Goal: Task Accomplishment & Management: Manage account settings

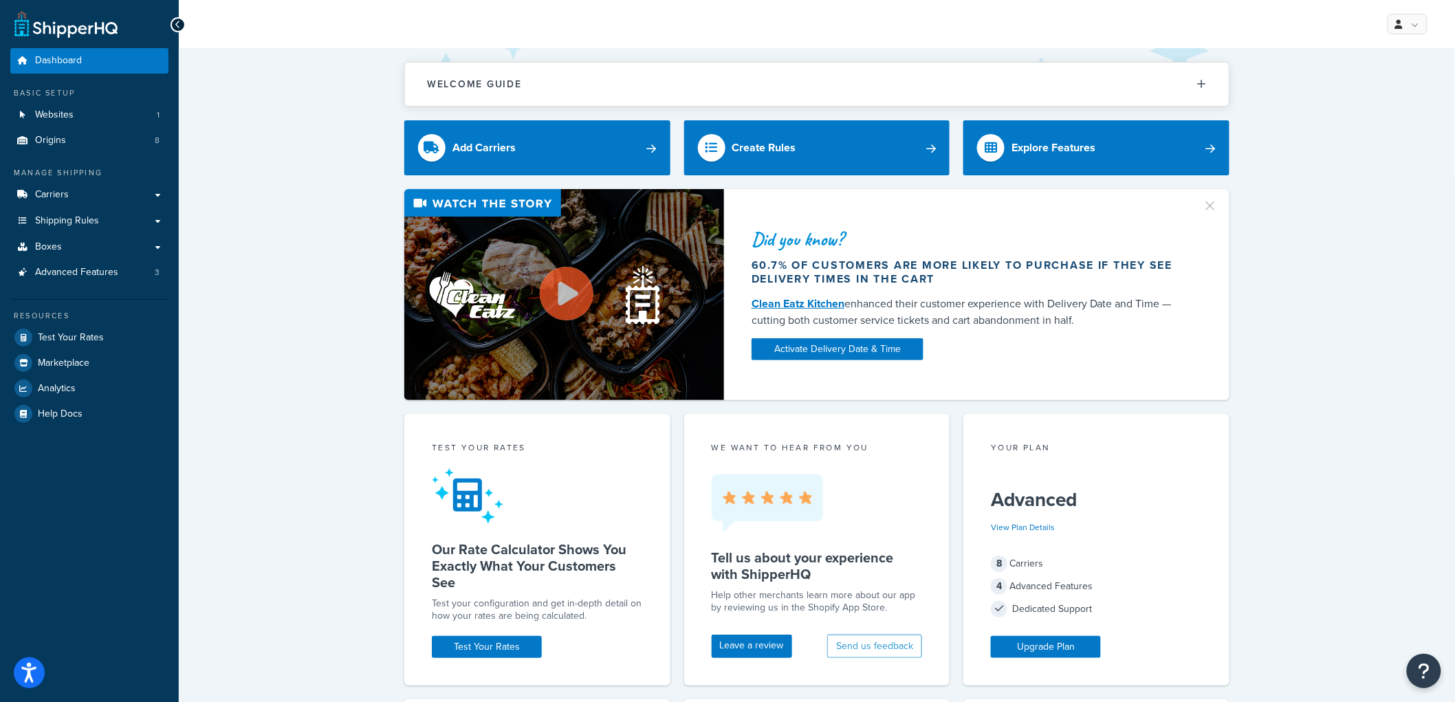
click at [358, 275] on div "Did you know? 60.7% of customers are more likely to purchase if they see delive…" at bounding box center [816, 294] width 1221 height 211
click at [77, 219] on span "Shipping Rules" at bounding box center [67, 221] width 64 height 12
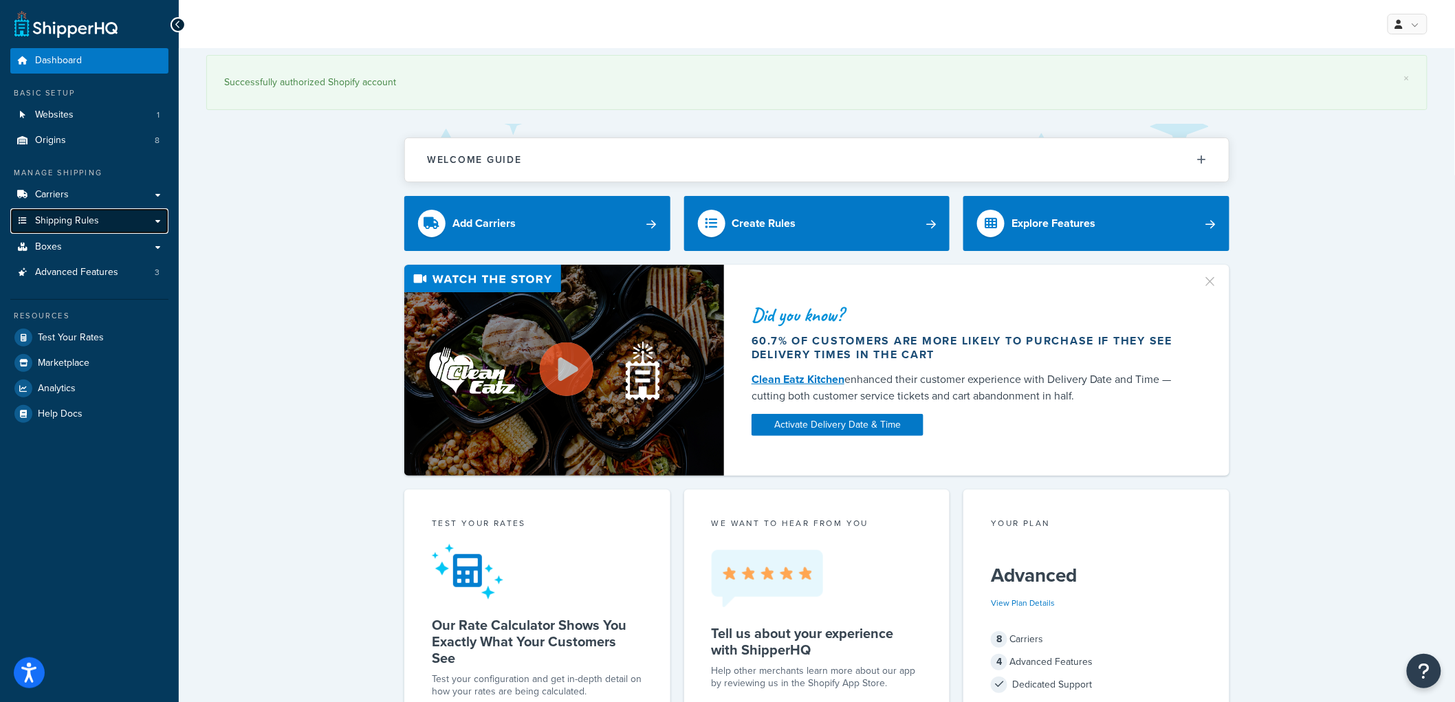
click at [116, 218] on link "Shipping Rules" at bounding box center [89, 220] width 158 height 25
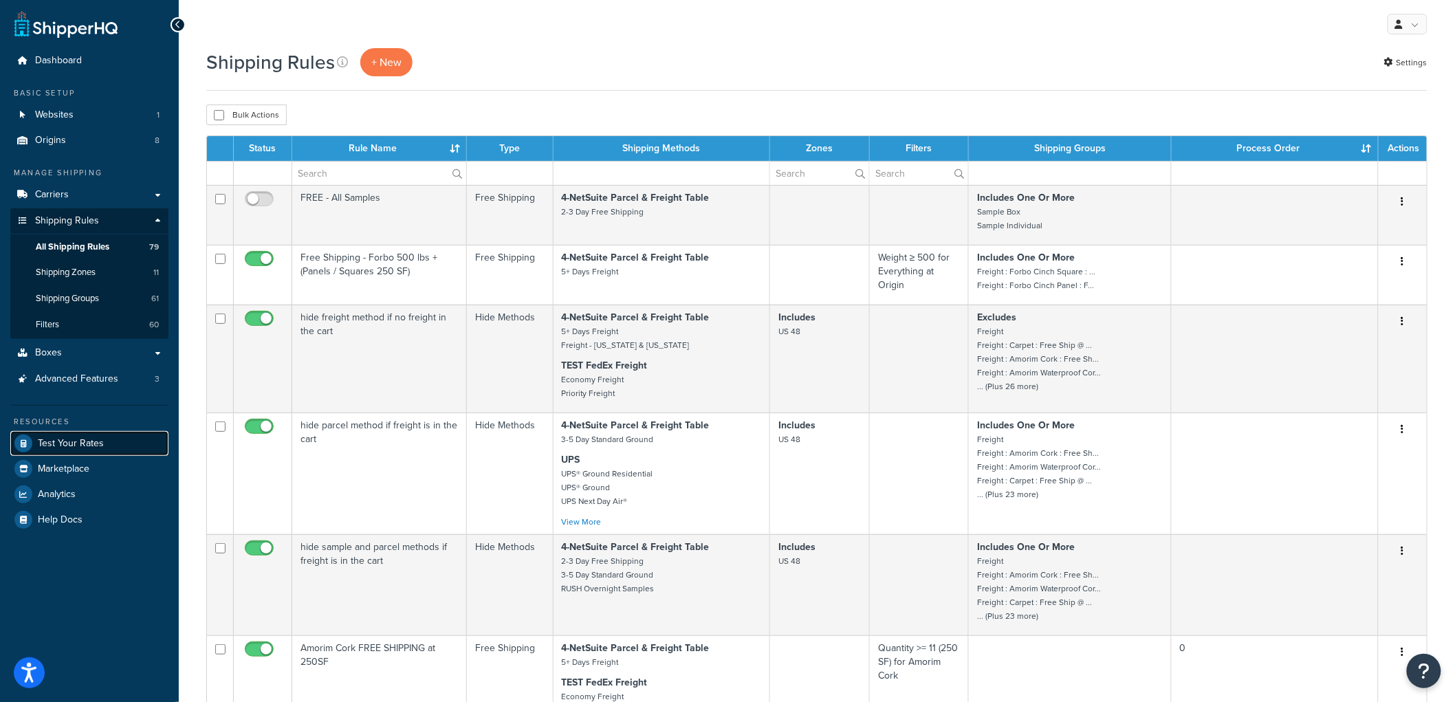
click at [88, 446] on span "Test Your Rates" at bounding box center [71, 444] width 66 height 12
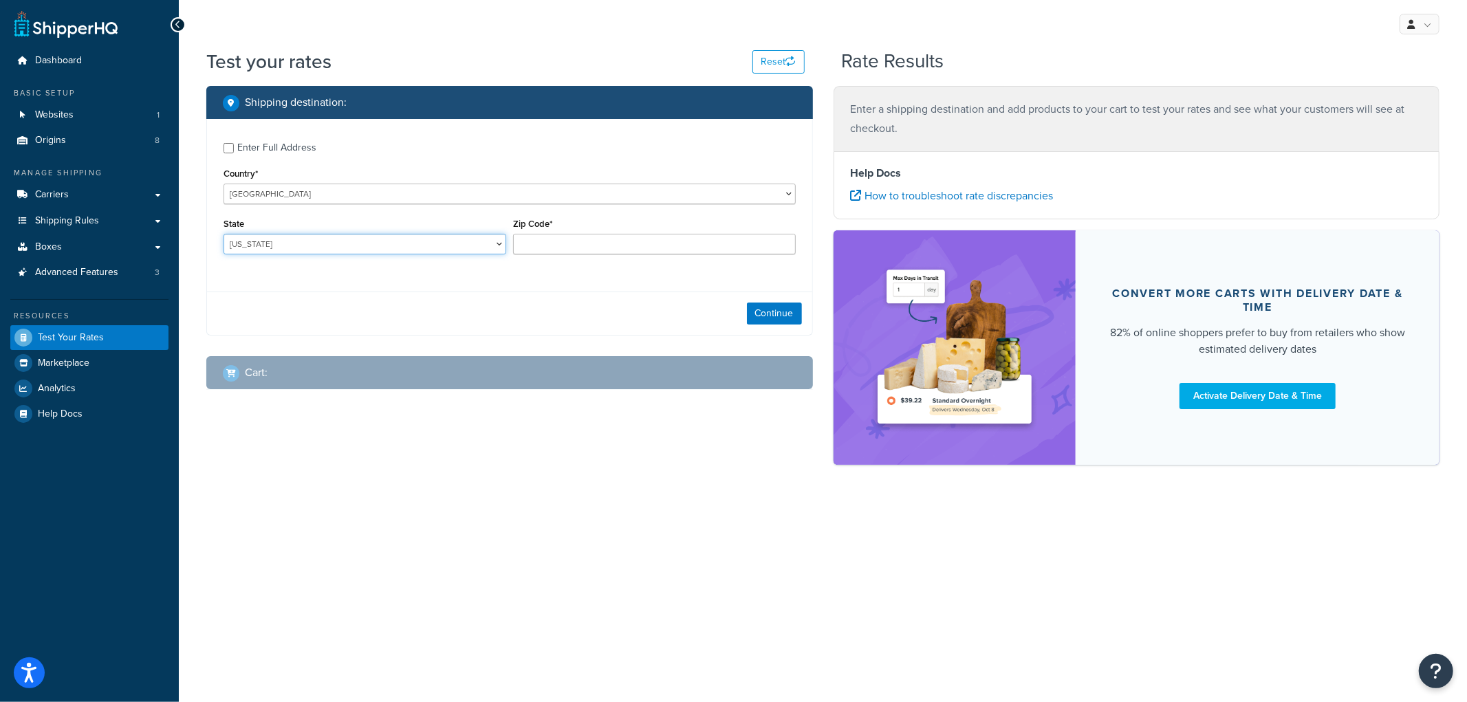
click at [418, 246] on select "Alabama Alaska American Samoa Arizona Arkansas Armed Forces Americas Armed Forc…" at bounding box center [364, 244] width 283 height 21
select select "NE"
click at [223, 234] on select "Alabama Alaska American Samoa Arizona Arkansas Armed Forces Americas Armed Forc…" at bounding box center [364, 244] width 283 height 21
click at [538, 245] on input "Zip Code*" at bounding box center [654, 244] width 283 height 21
type input "69331"
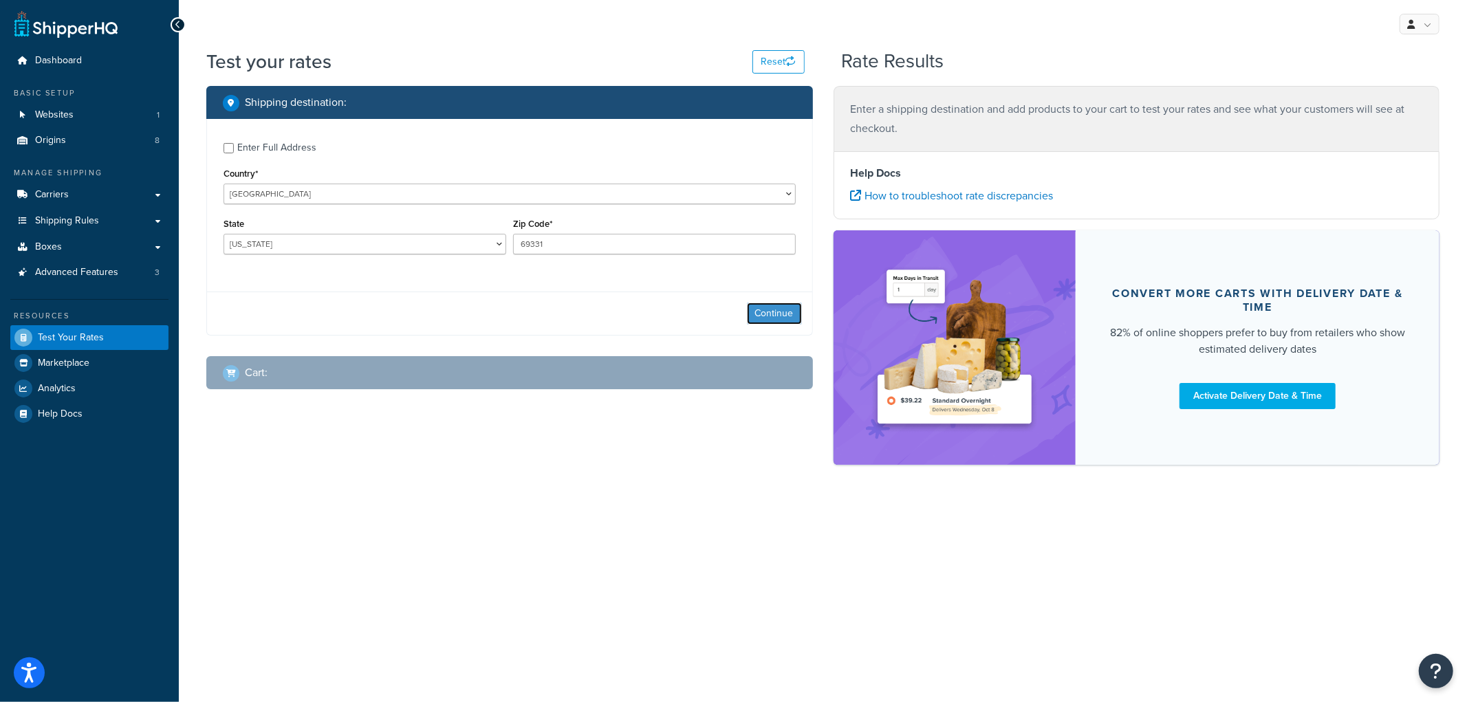
click at [772, 308] on button "Continue" at bounding box center [774, 314] width 55 height 22
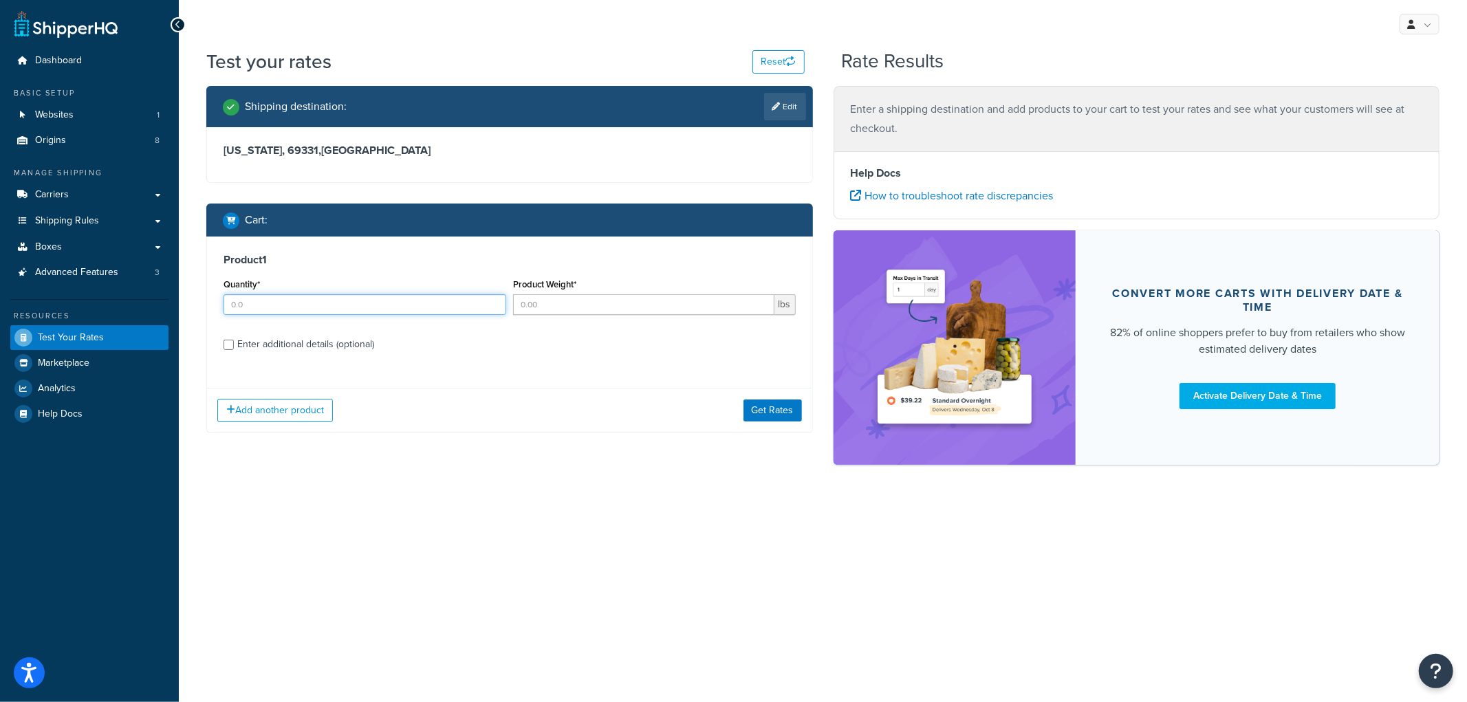
click at [303, 298] on input "Quantity*" at bounding box center [364, 304] width 283 height 21
type input "1"
click at [595, 315] on div "Product Weight* lbs" at bounding box center [654, 300] width 289 height 50
click at [529, 305] on input "Product Weight*" at bounding box center [643, 304] width 261 height 21
type input "1"
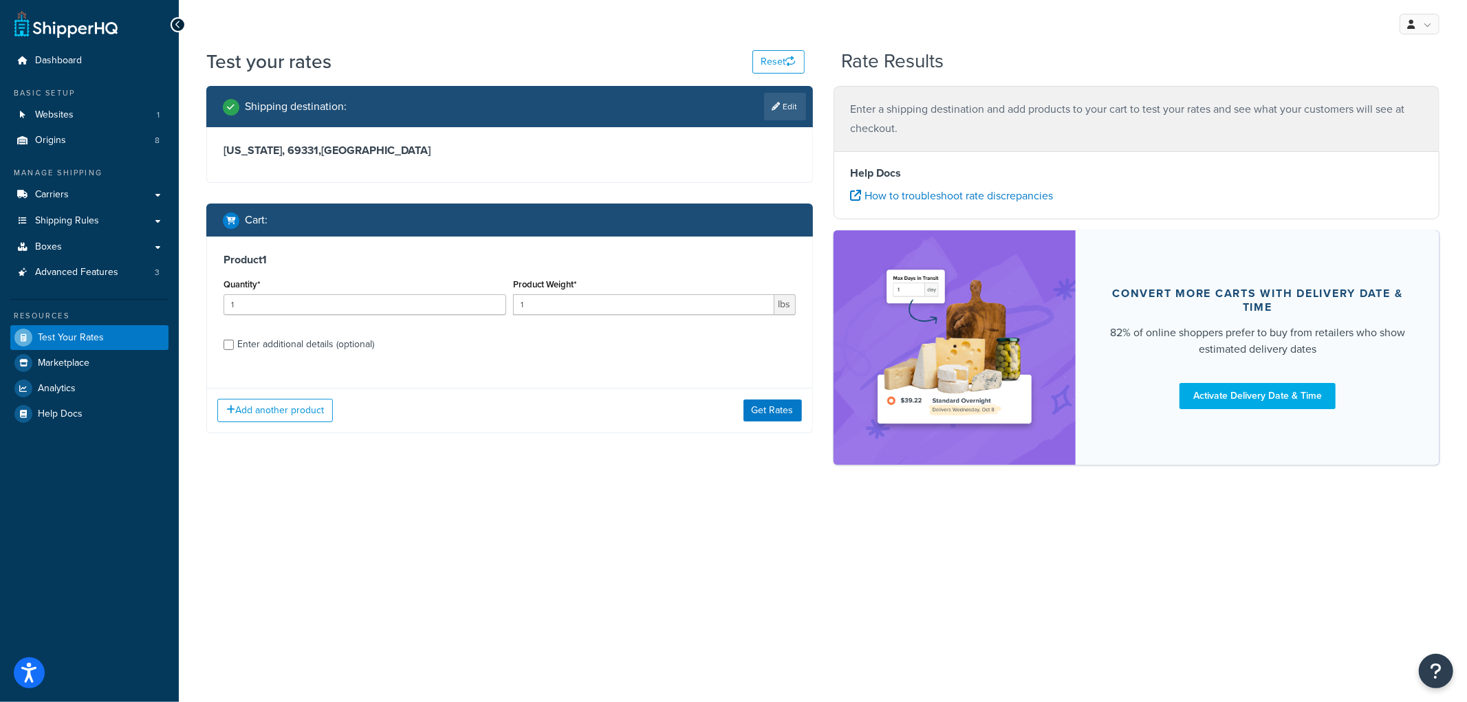
click at [301, 353] on div "Enter additional details (optional)" at bounding box center [305, 344] width 137 height 19
click at [234, 350] on input "Enter additional details (optional)" at bounding box center [228, 345] width 10 height 10
checkbox input "true"
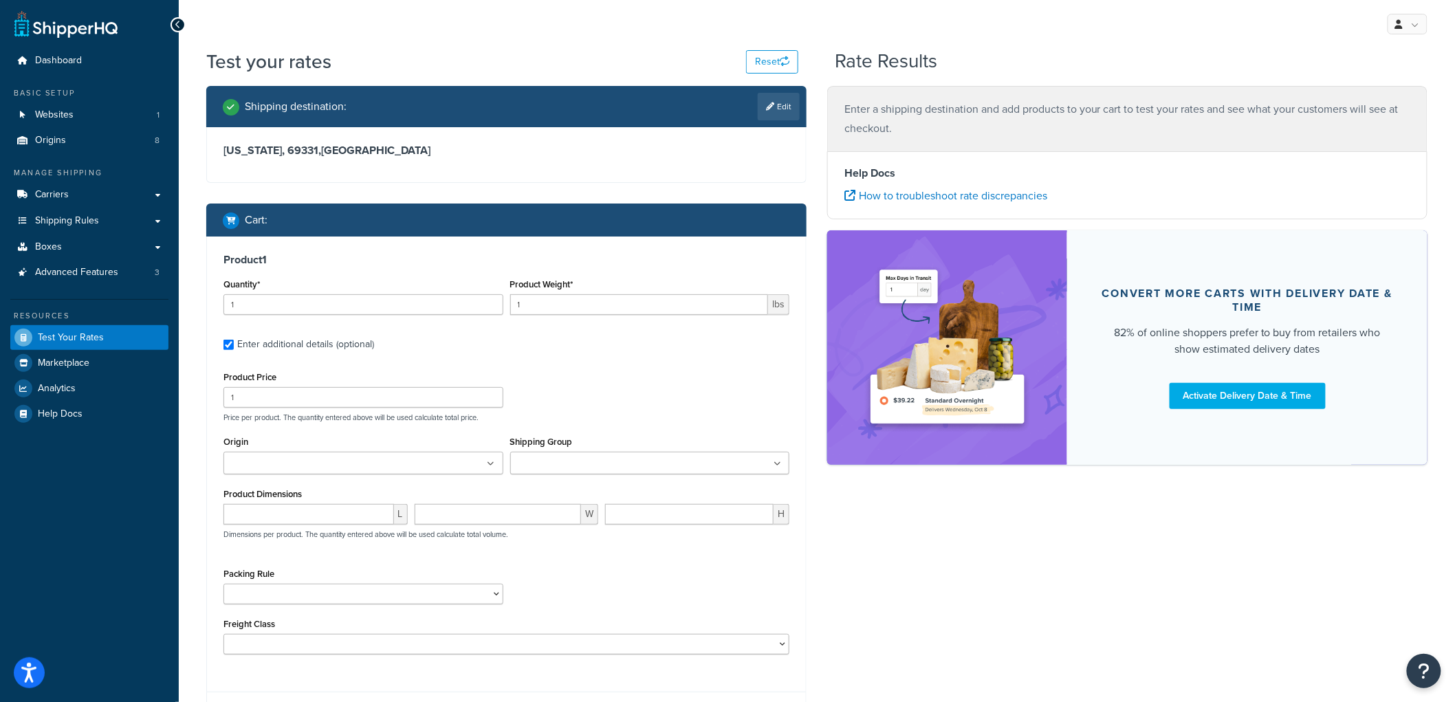
click at [555, 463] on input "Shipping Group" at bounding box center [575, 464] width 122 height 15
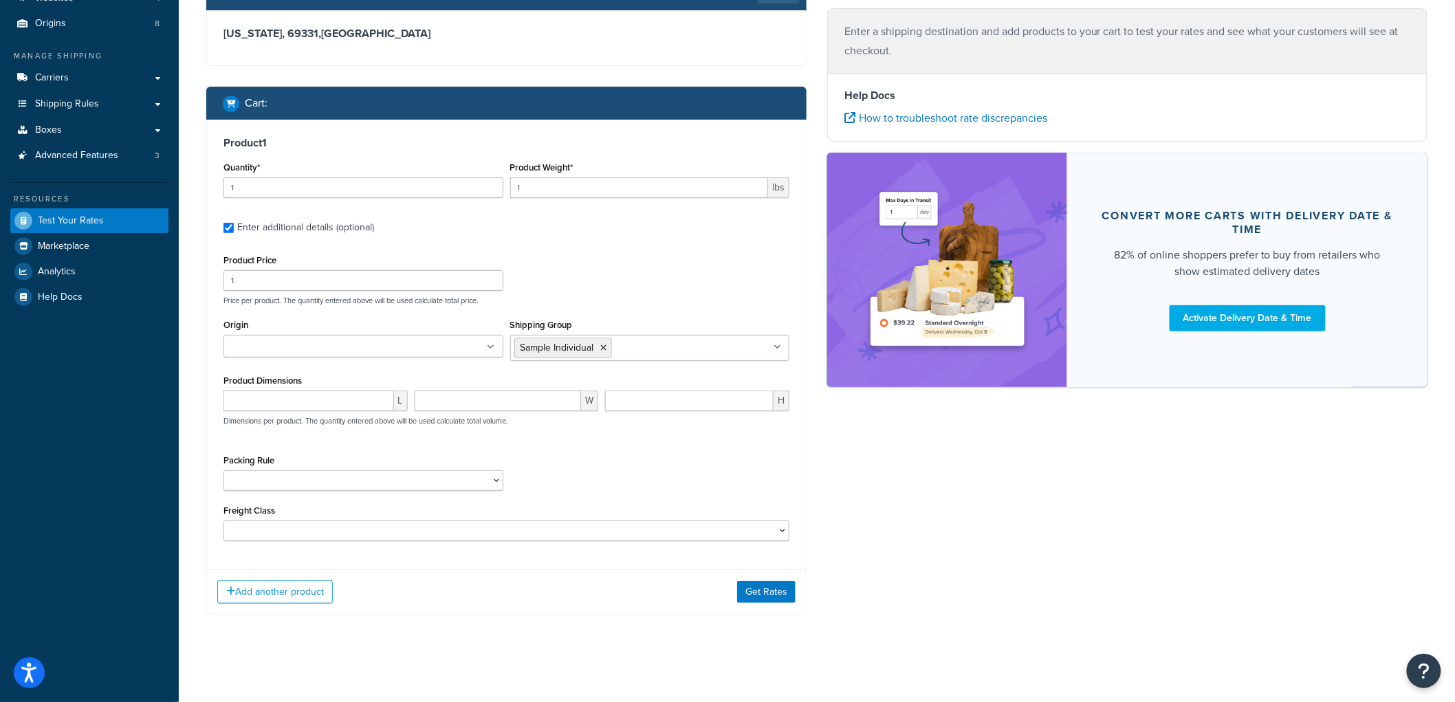
scroll to position [118, 0]
click at [640, 259] on div "Product Price 1 Price per product. The quantity entered above will be used calc…" at bounding box center [506, 278] width 573 height 54
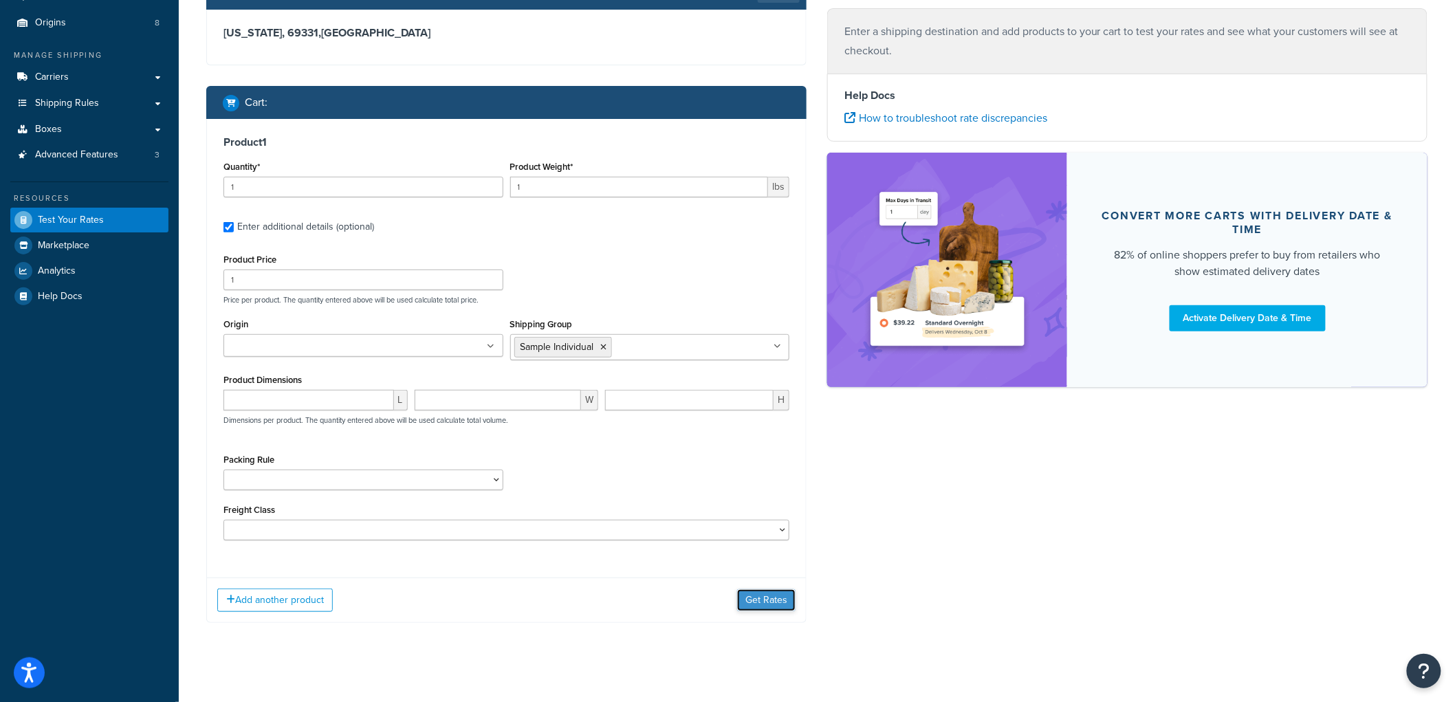
click at [784, 593] on button "Get Rates" at bounding box center [766, 600] width 58 height 22
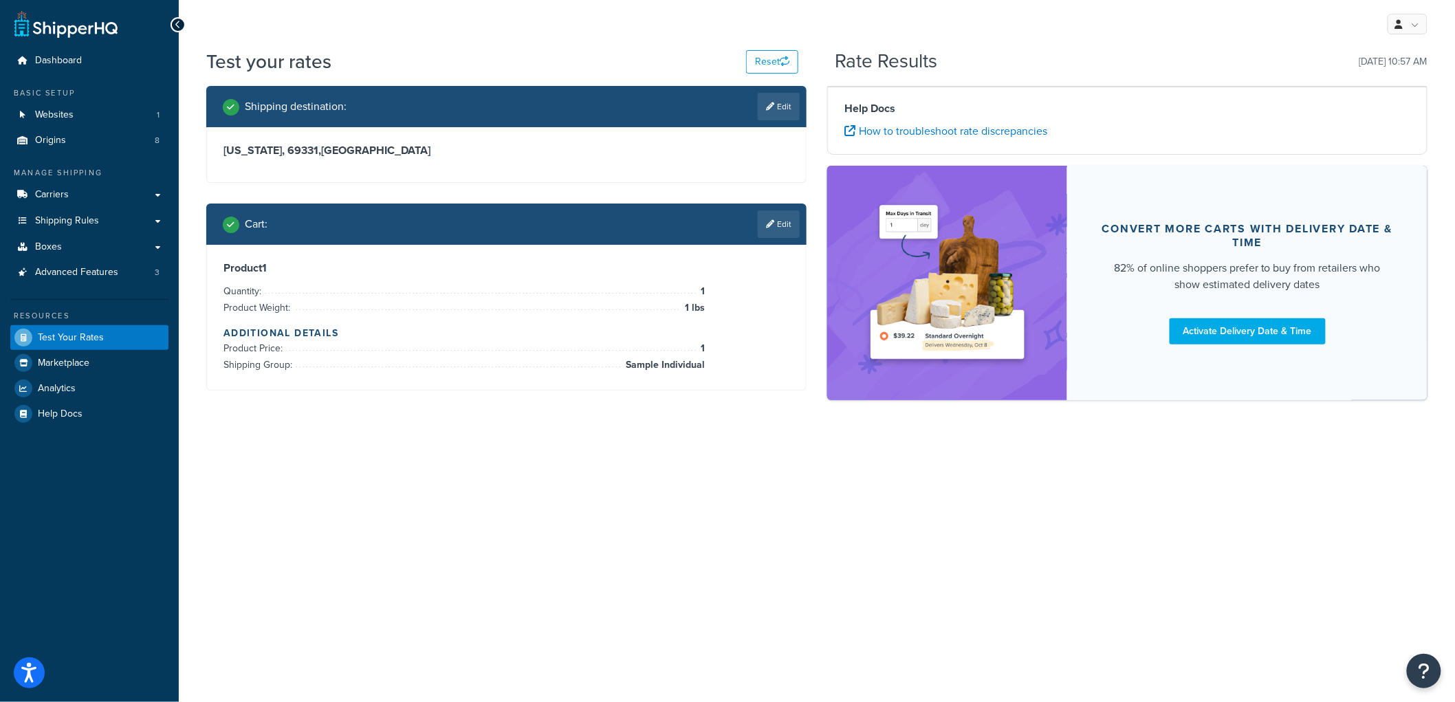
scroll to position [0, 0]
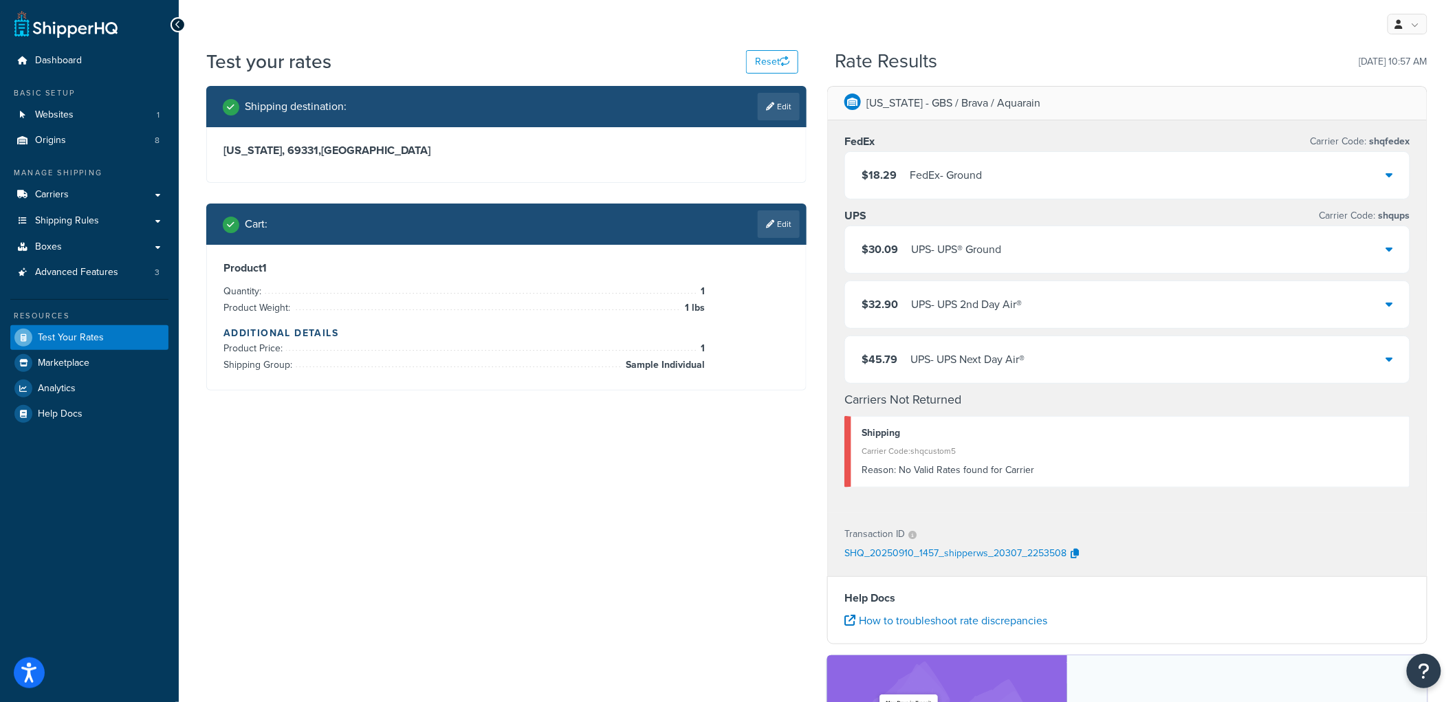
click at [1016, 182] on div "$18.29 FedEx - Ground" at bounding box center [1127, 175] width 565 height 47
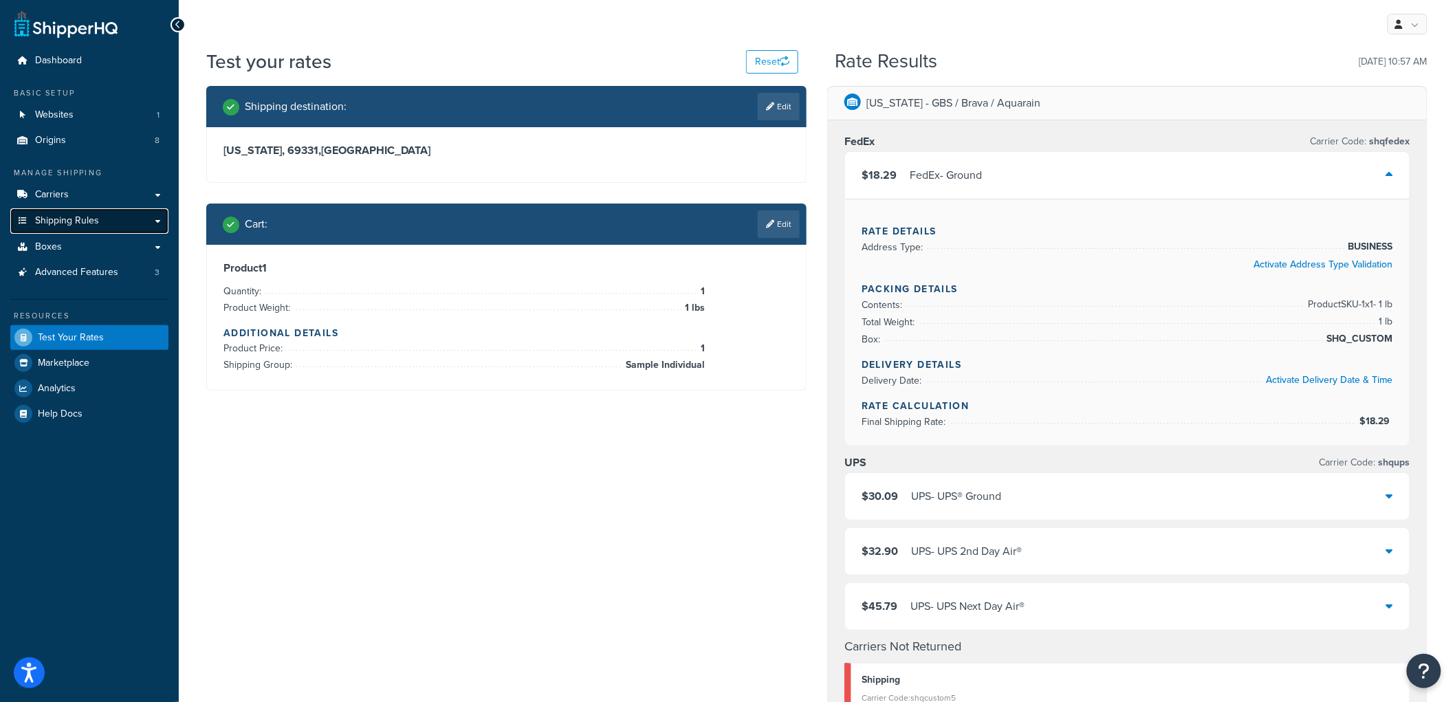
click at [102, 219] on link "Shipping Rules" at bounding box center [89, 220] width 158 height 25
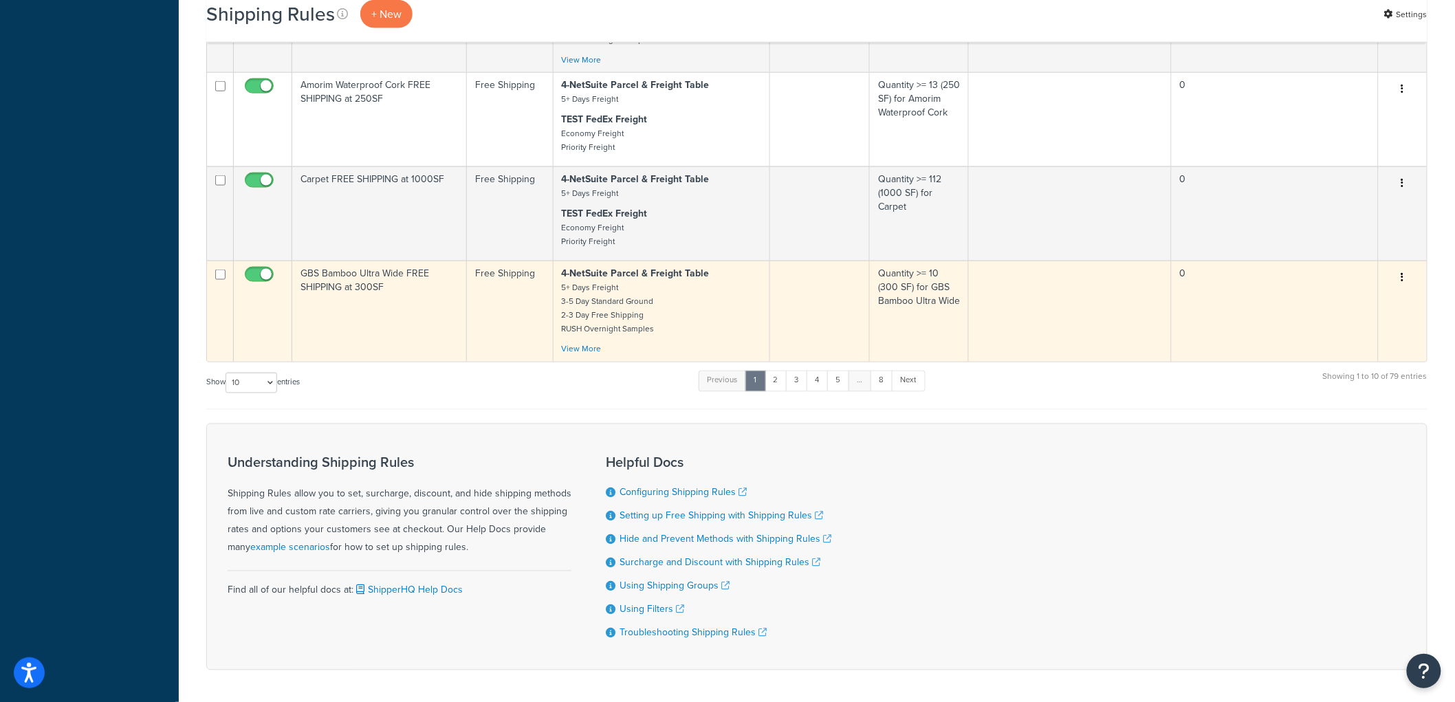
scroll to position [827, 0]
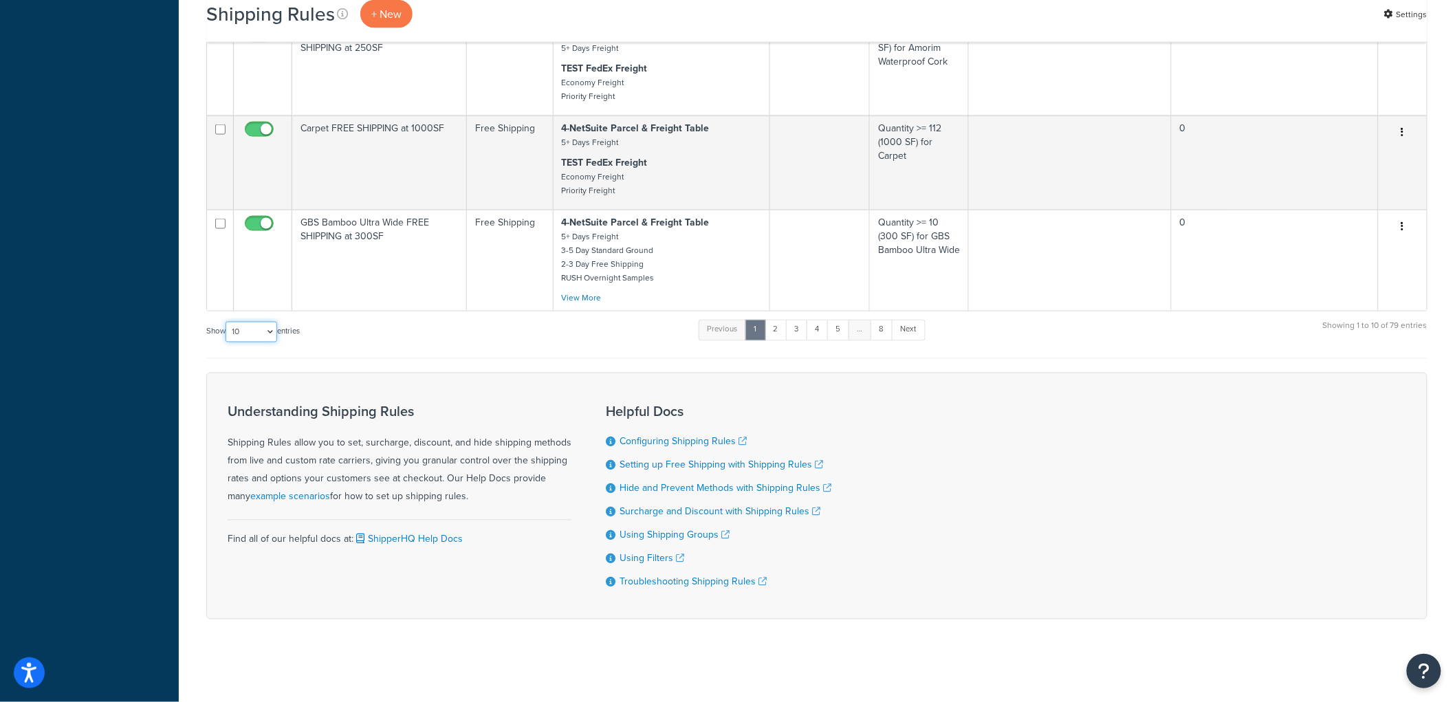
click at [266, 331] on select "10 15 25 50 100 1000" at bounding box center [252, 332] width 52 height 21
select select "100"
click at [227, 322] on select "10 15 25 50 100 1000" at bounding box center [252, 332] width 52 height 21
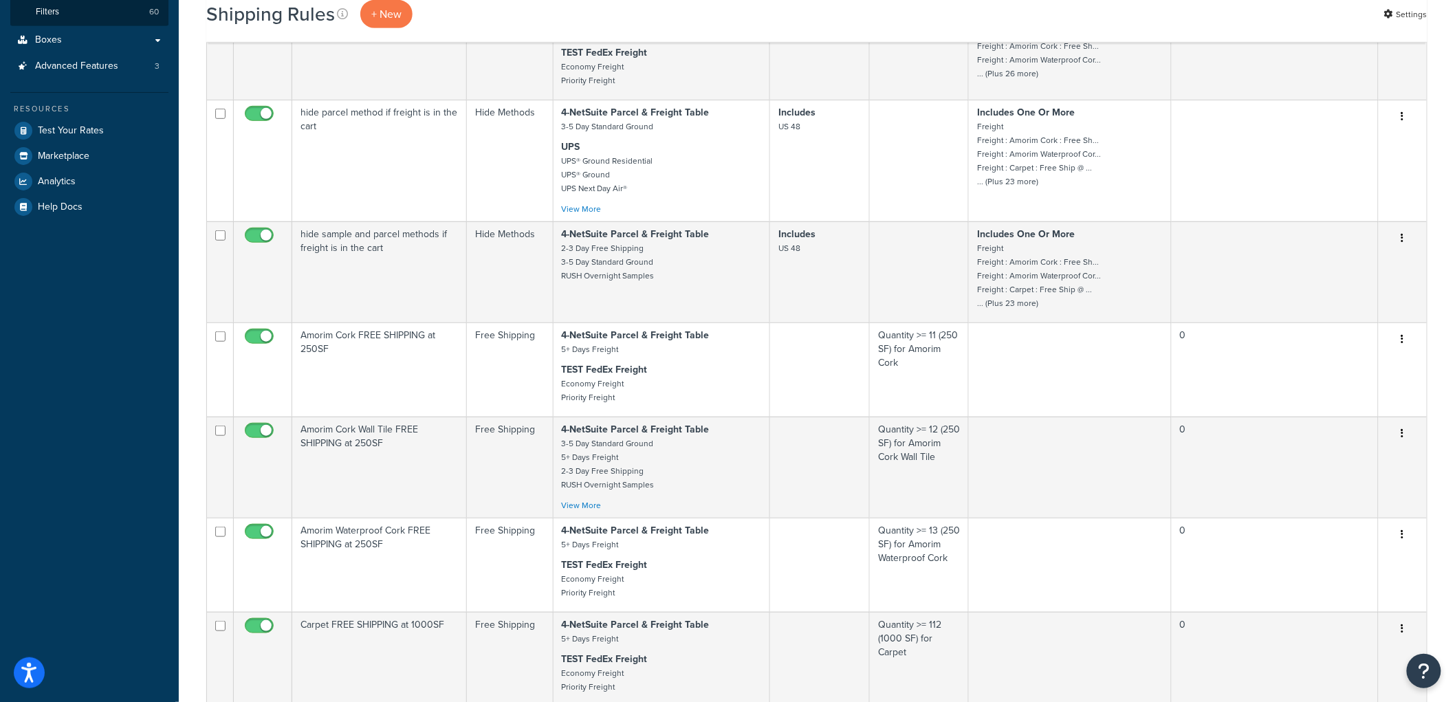
scroll to position [305, 0]
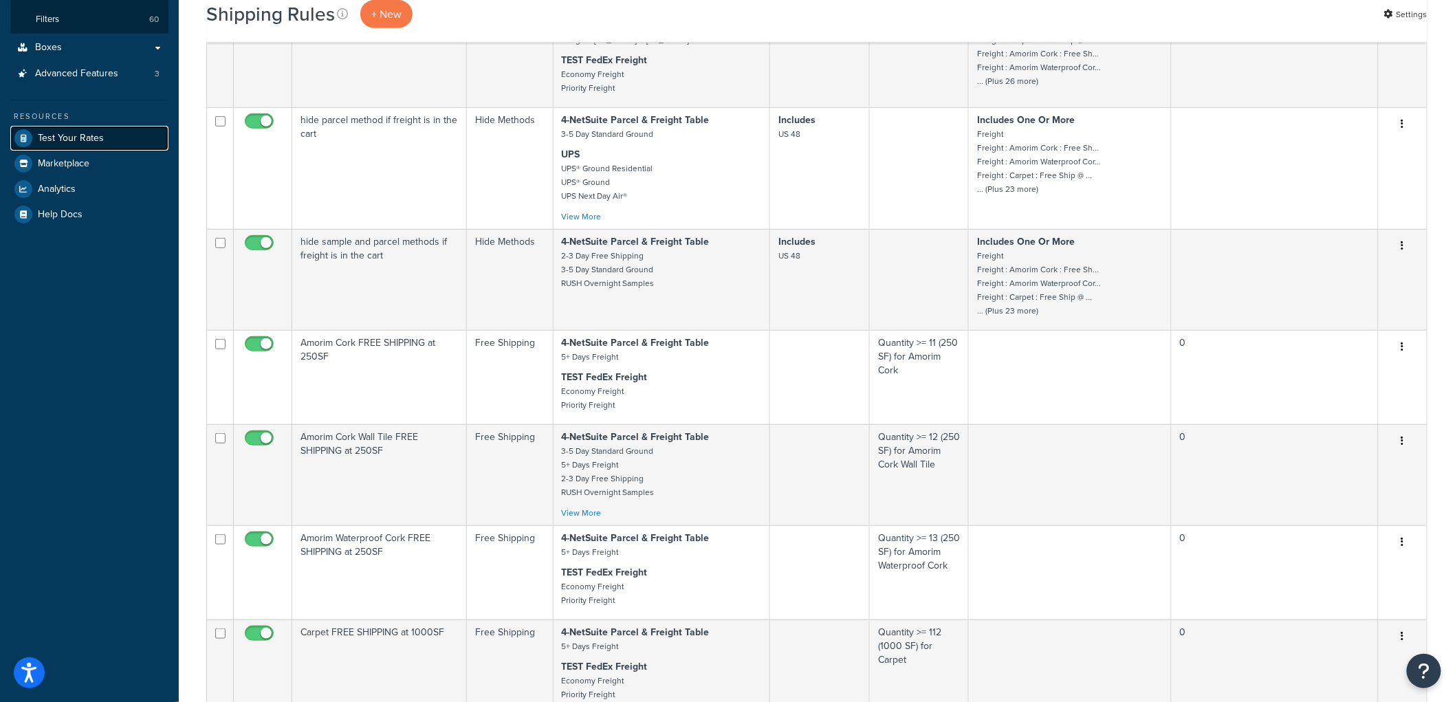
click at [129, 136] on link "Test Your Rates" at bounding box center [89, 138] width 158 height 25
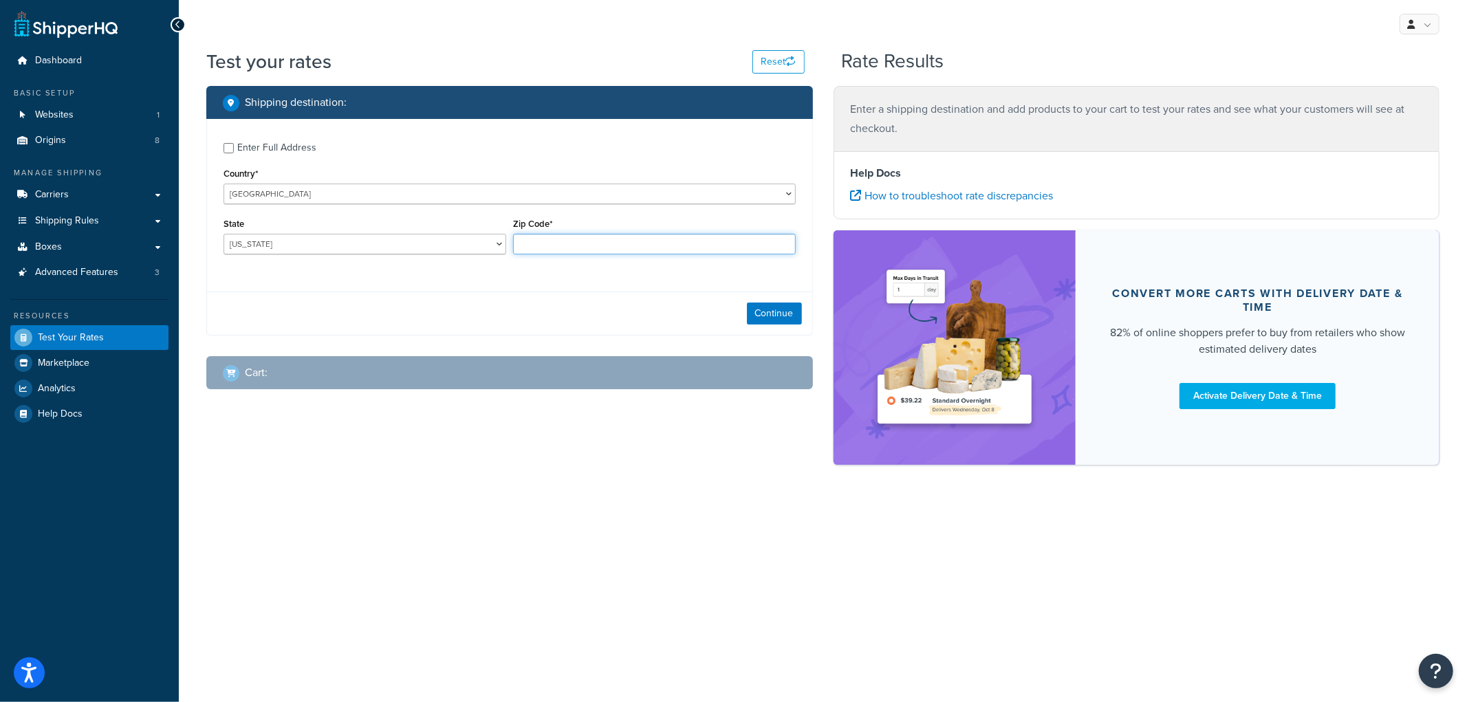
click at [532, 243] on input "Zip Code*" at bounding box center [654, 244] width 283 height 21
type input "52556"
click at [783, 306] on button "Continue" at bounding box center [774, 314] width 55 height 22
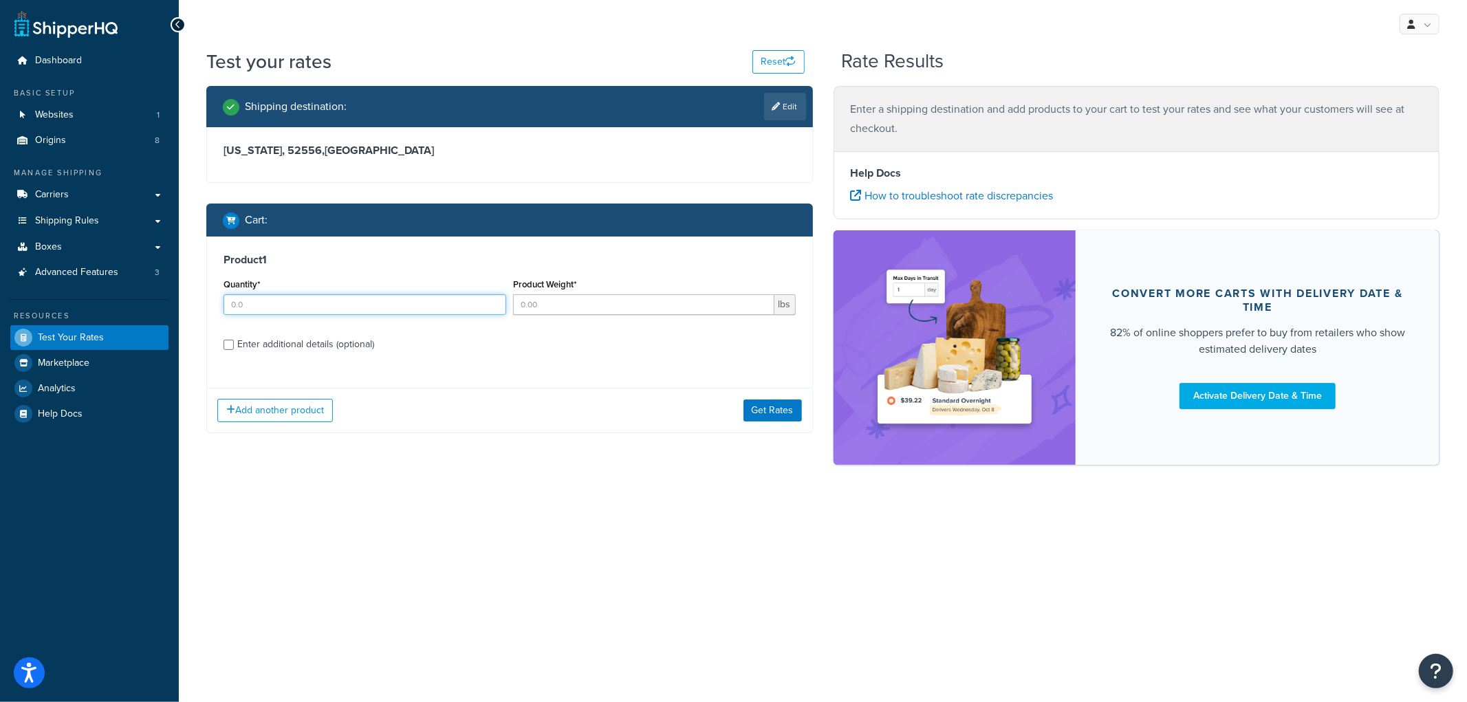
click at [346, 299] on input "Quantity*" at bounding box center [364, 304] width 283 height 21
type input "1"
click at [578, 301] on input "Product Weight*" at bounding box center [643, 304] width 261 height 21
type input "1"
click at [351, 340] on div "Enter additional details (optional)" at bounding box center [305, 344] width 137 height 19
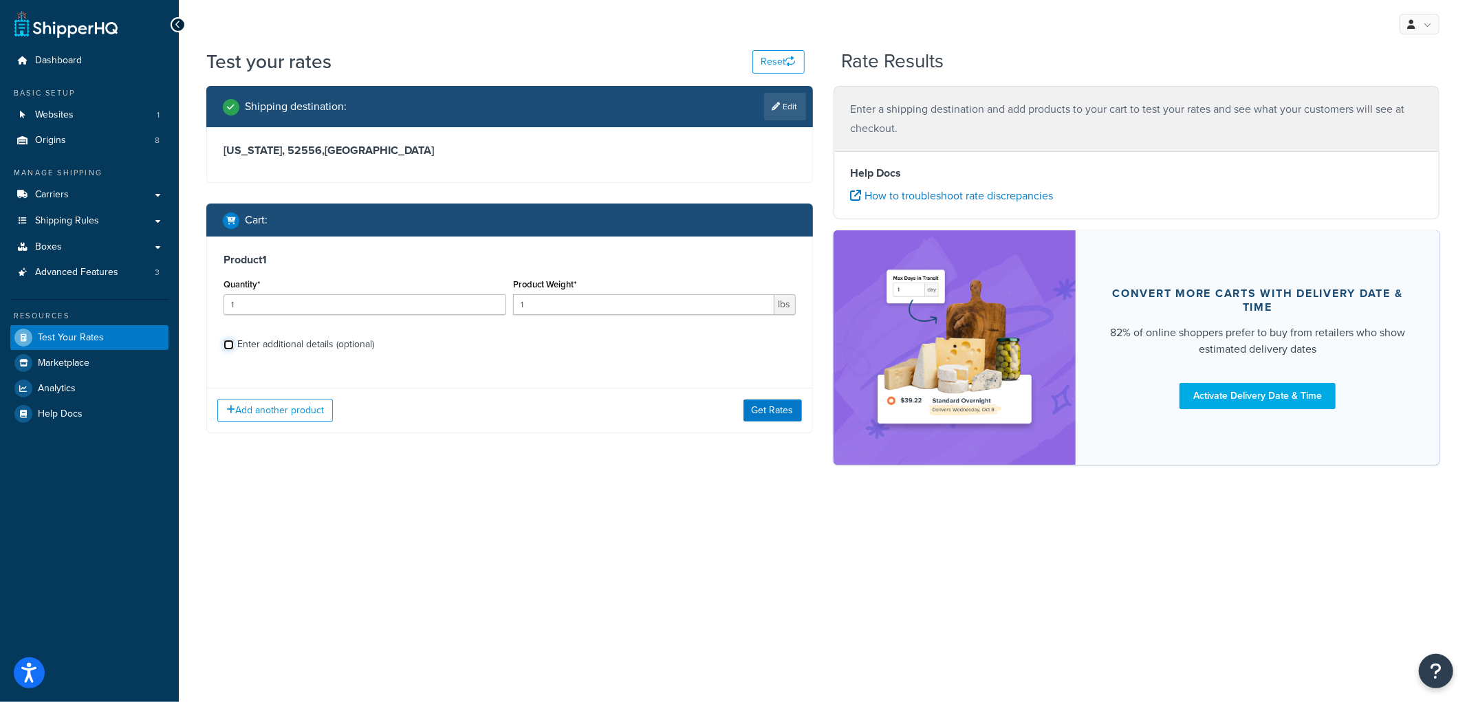
click at [234, 340] on input "Enter additional details (optional)" at bounding box center [228, 345] width 10 height 10
checkbox input "true"
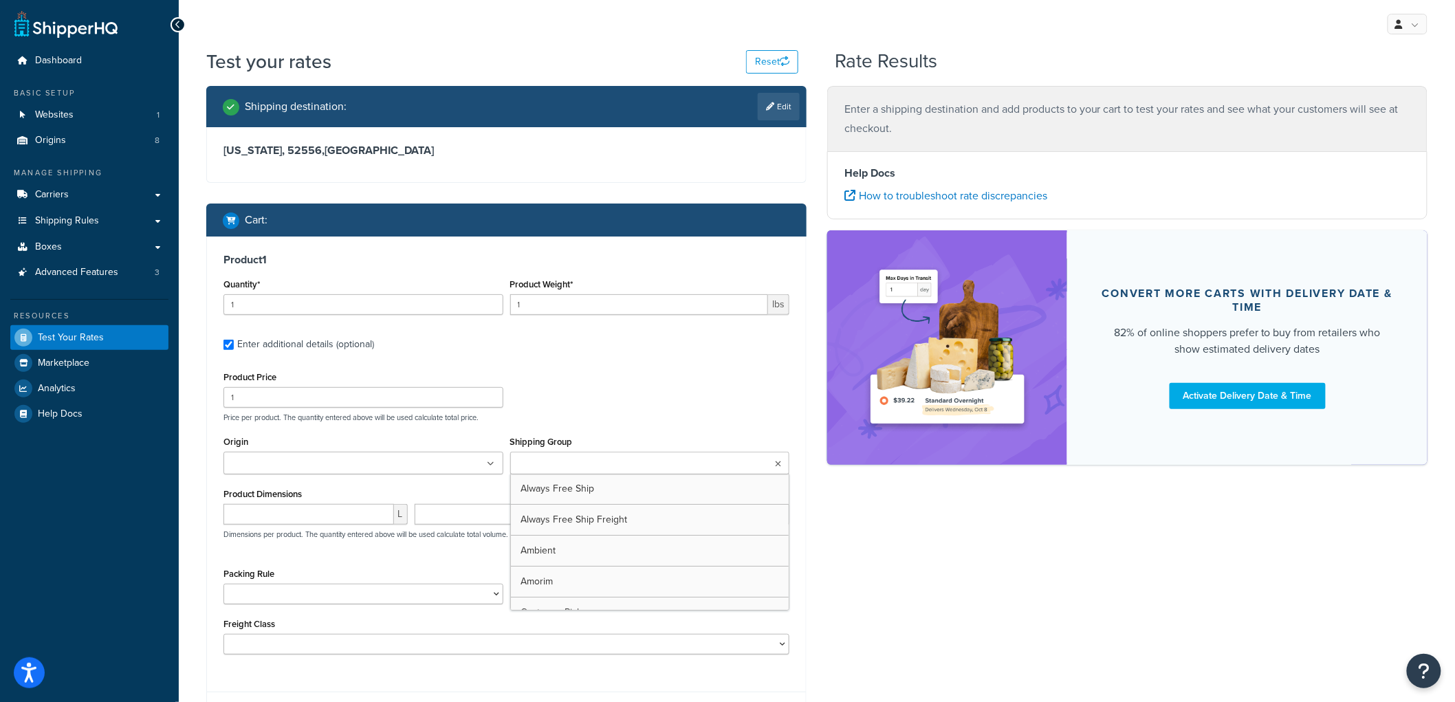
click at [536, 458] on input "Shipping Group" at bounding box center [575, 464] width 122 height 15
click at [670, 369] on div "Product Price 1 Price per product. The quantity entered above will be used calc…" at bounding box center [506, 395] width 573 height 54
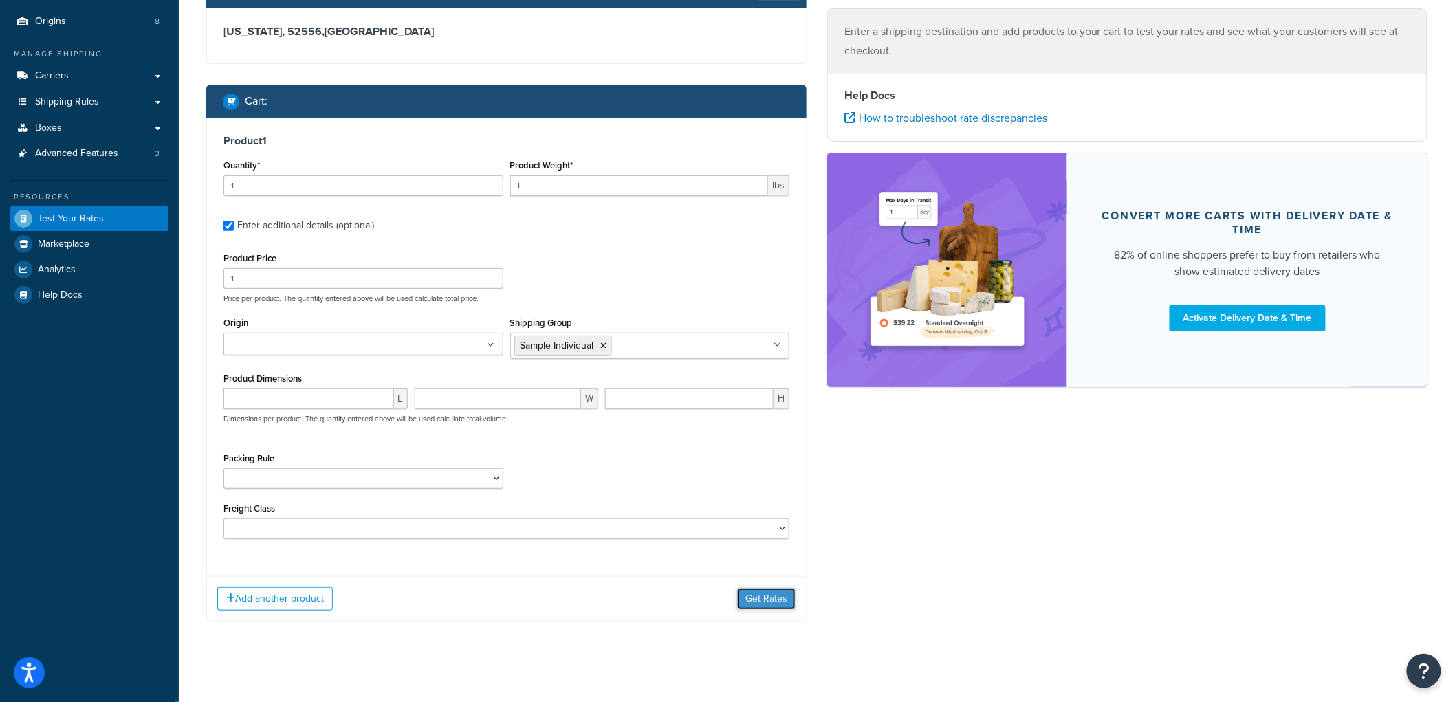
click at [769, 600] on button "Get Rates" at bounding box center [766, 599] width 58 height 22
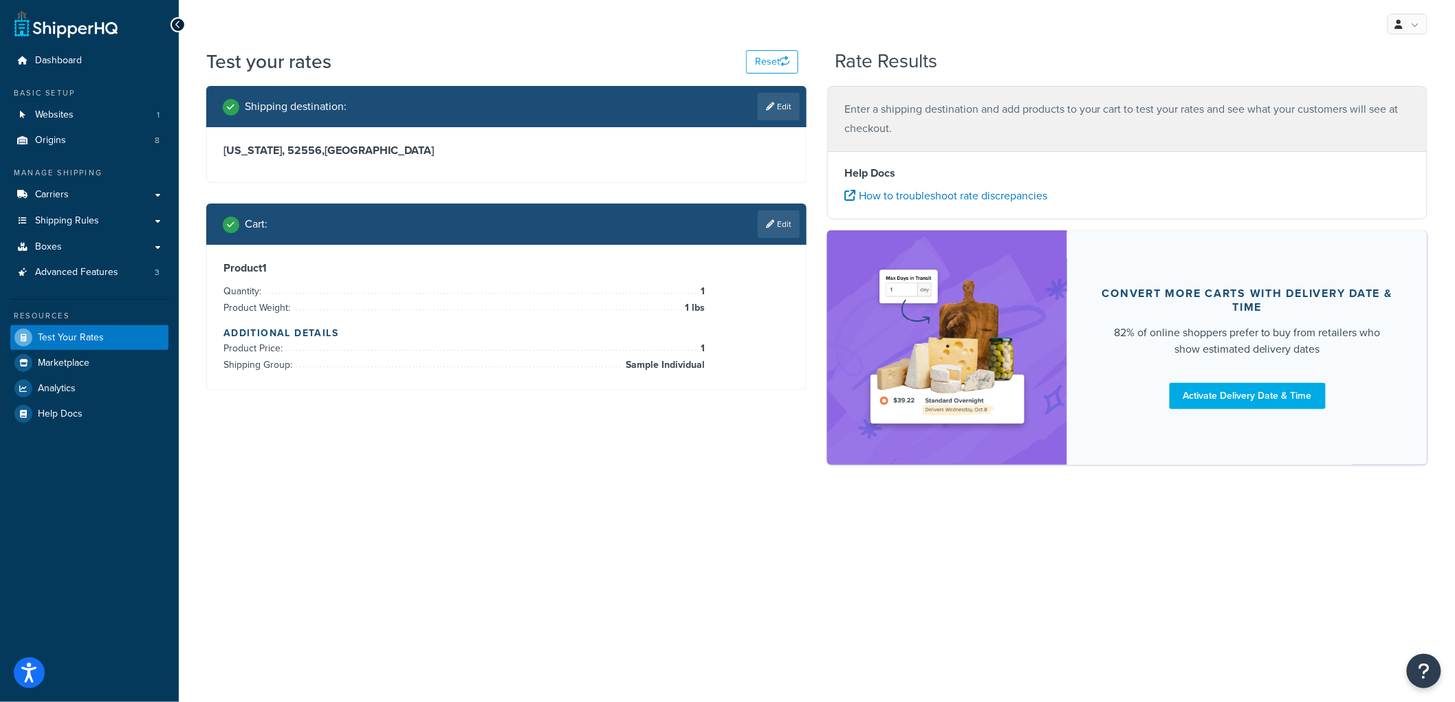
scroll to position [0, 0]
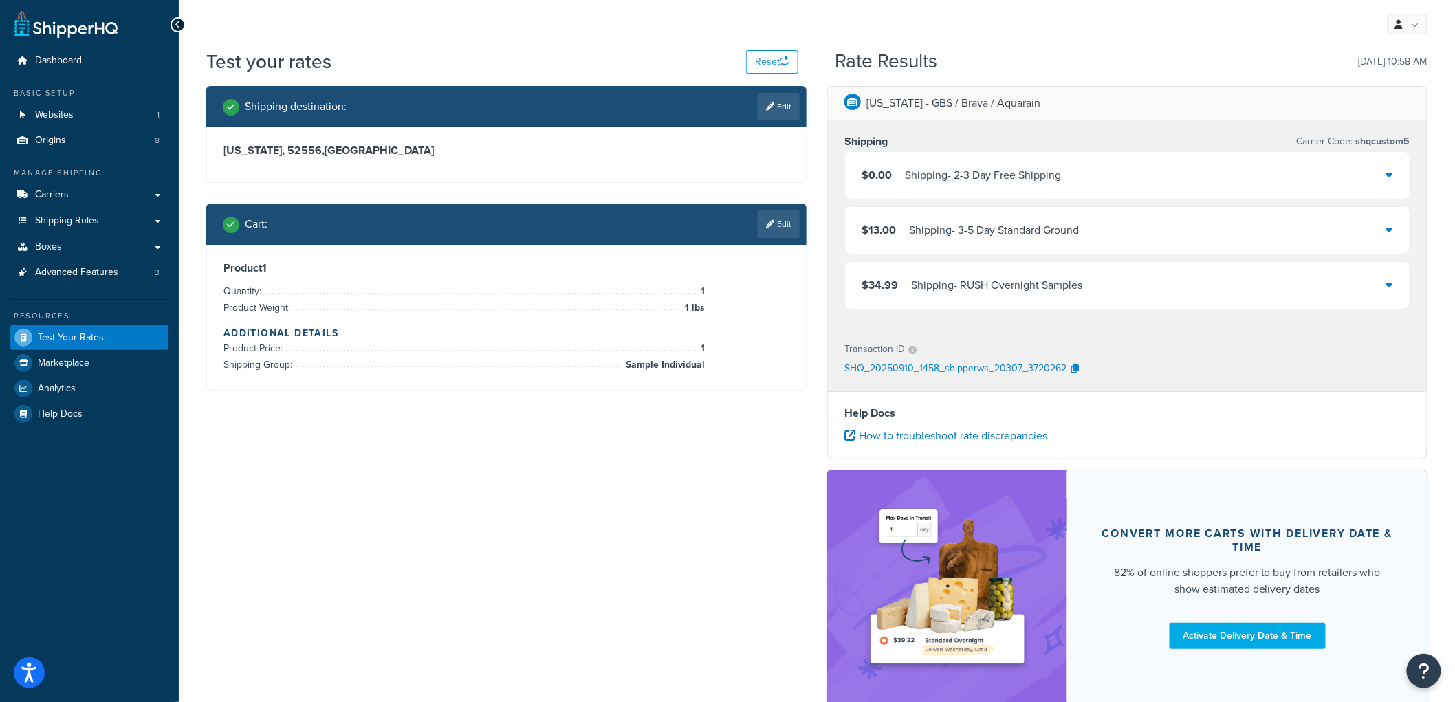
click at [901, 169] on div "$0.00 Shipping - 2-3 Day Free Shipping" at bounding box center [961, 175] width 199 height 19
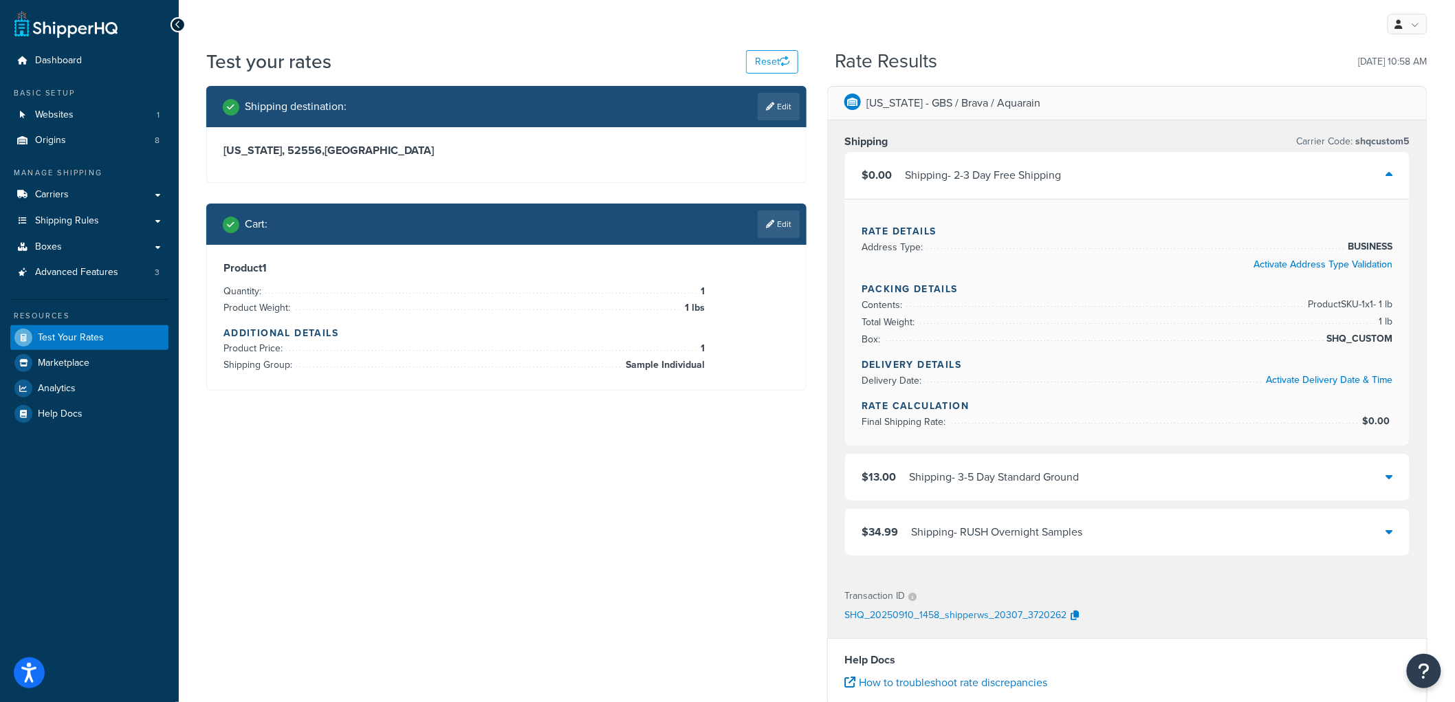
click at [820, 175] on div "Iowa - GBS / Brava / Aquarain Shipping Carrier Code: shqcustom5 $0.00 Shipping …" at bounding box center [1127, 525] width 621 height 879
click at [59, 219] on span "Shipping Rules" at bounding box center [67, 221] width 64 height 12
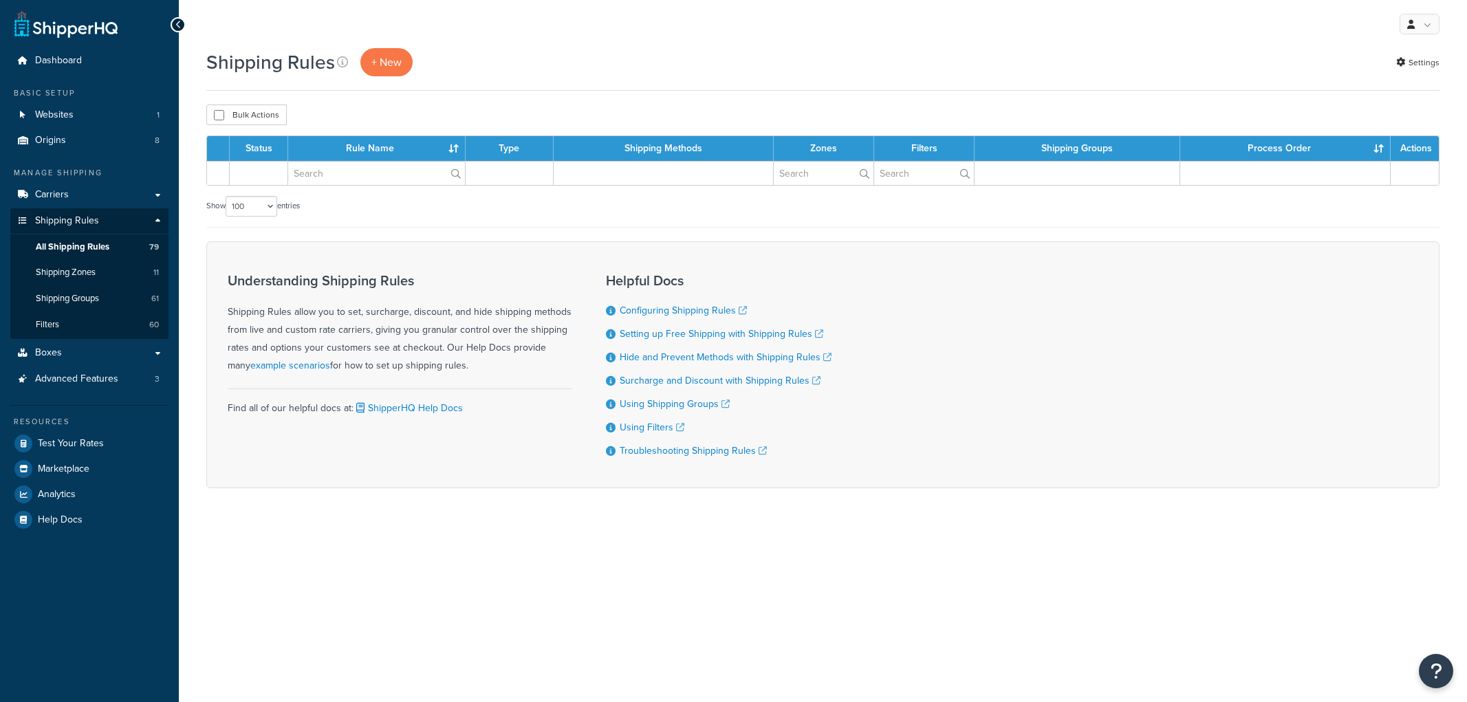
select select "100"
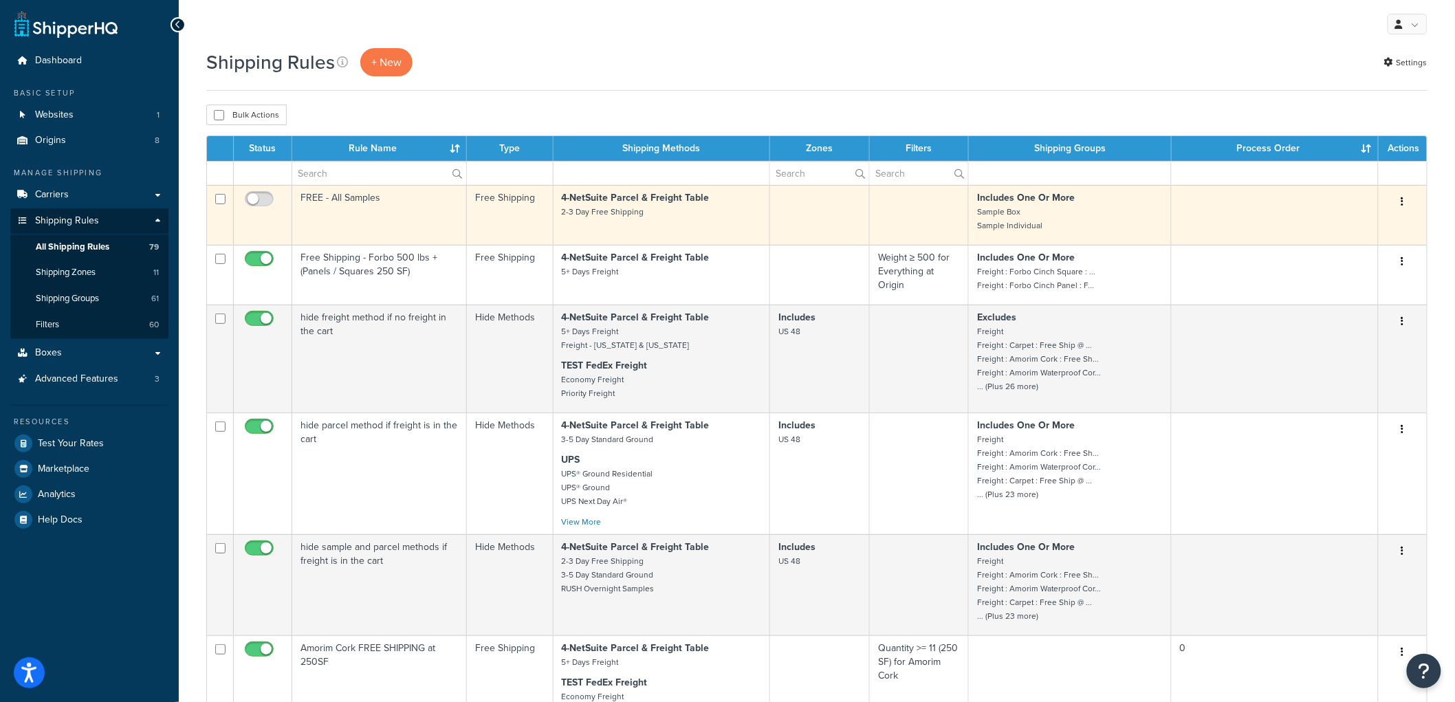
click at [431, 211] on td "FREE - All Samples" at bounding box center [379, 215] width 175 height 60
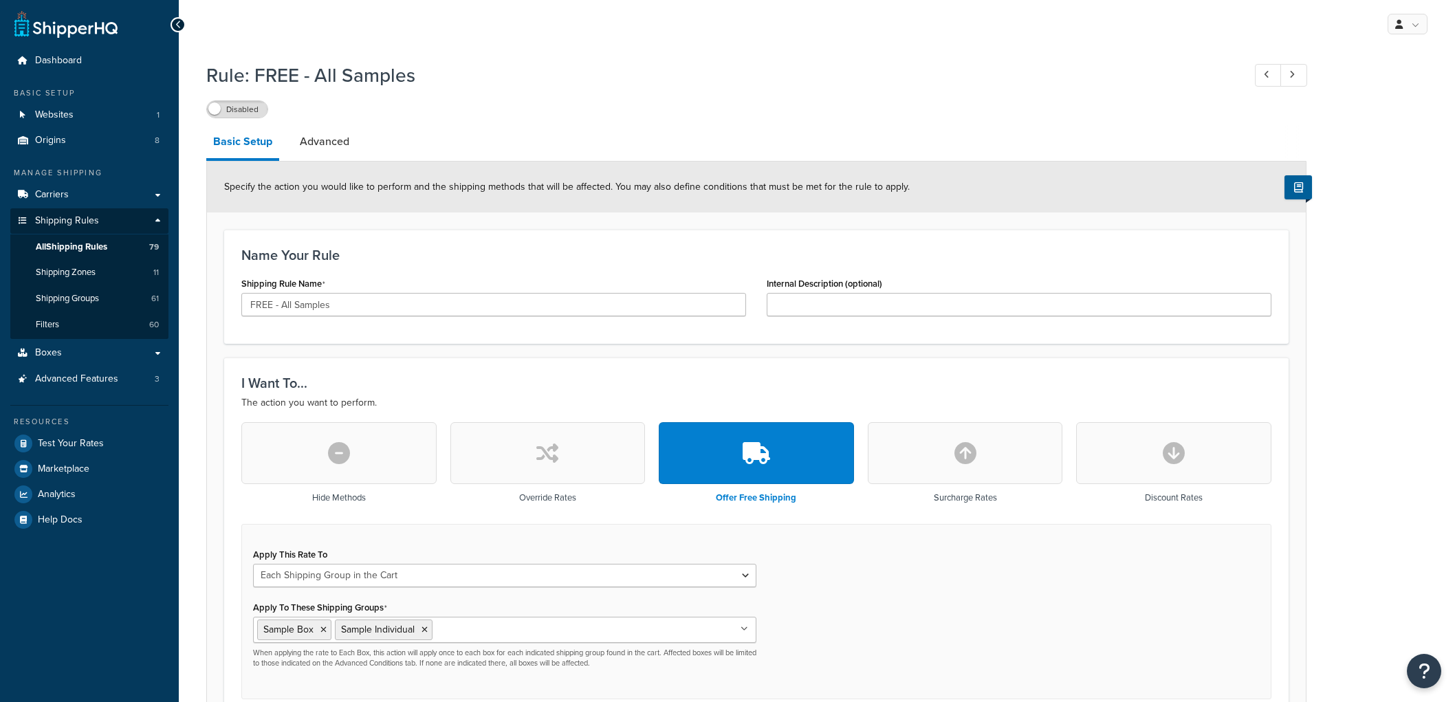
select select "SHIPPING_GROUP"
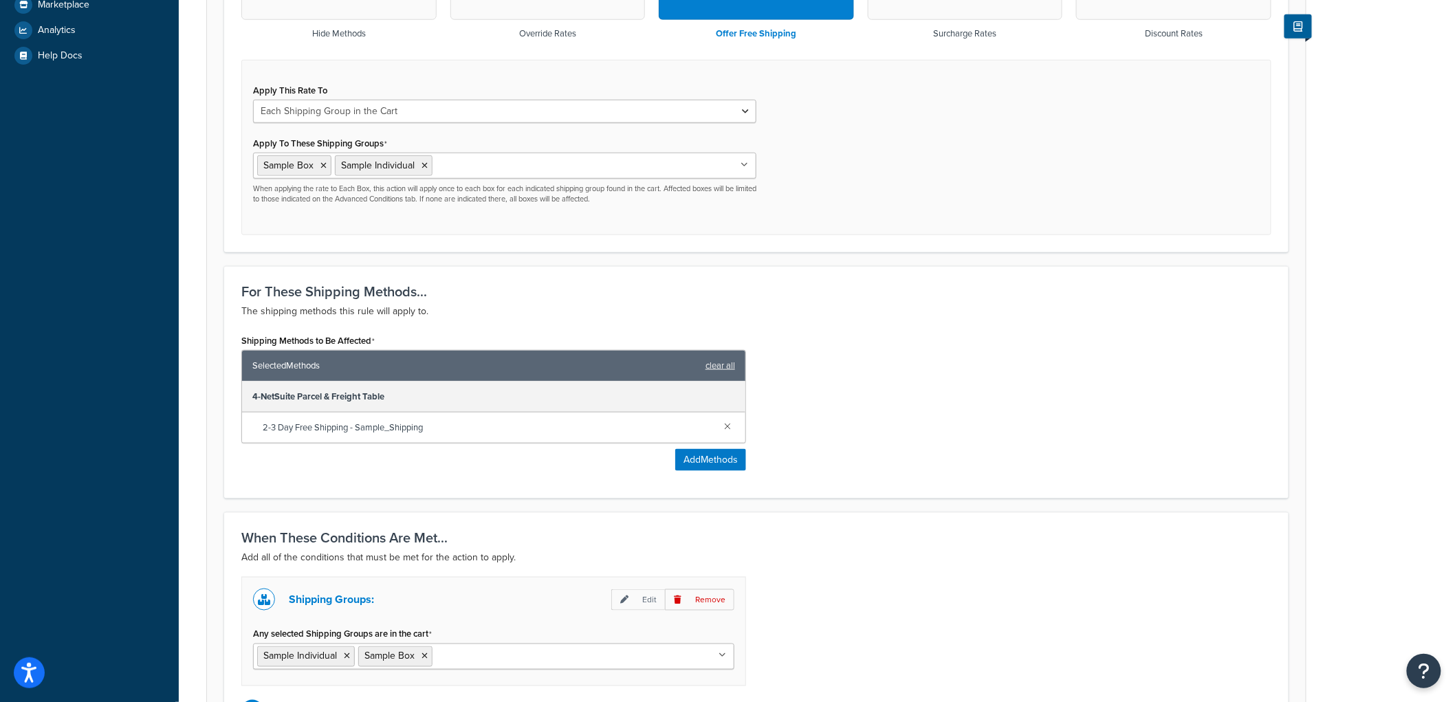
scroll to position [400, 0]
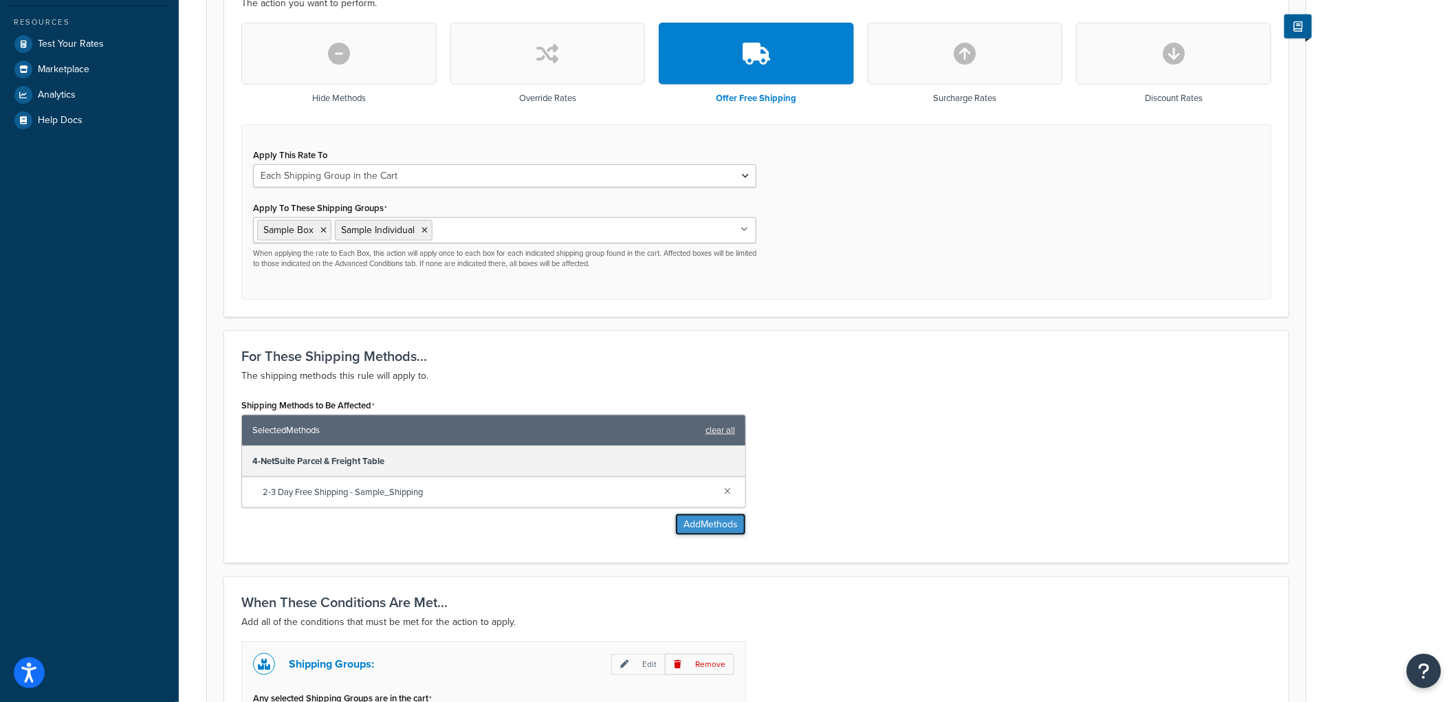
click at [696, 527] on button "Add Methods" at bounding box center [710, 525] width 71 height 22
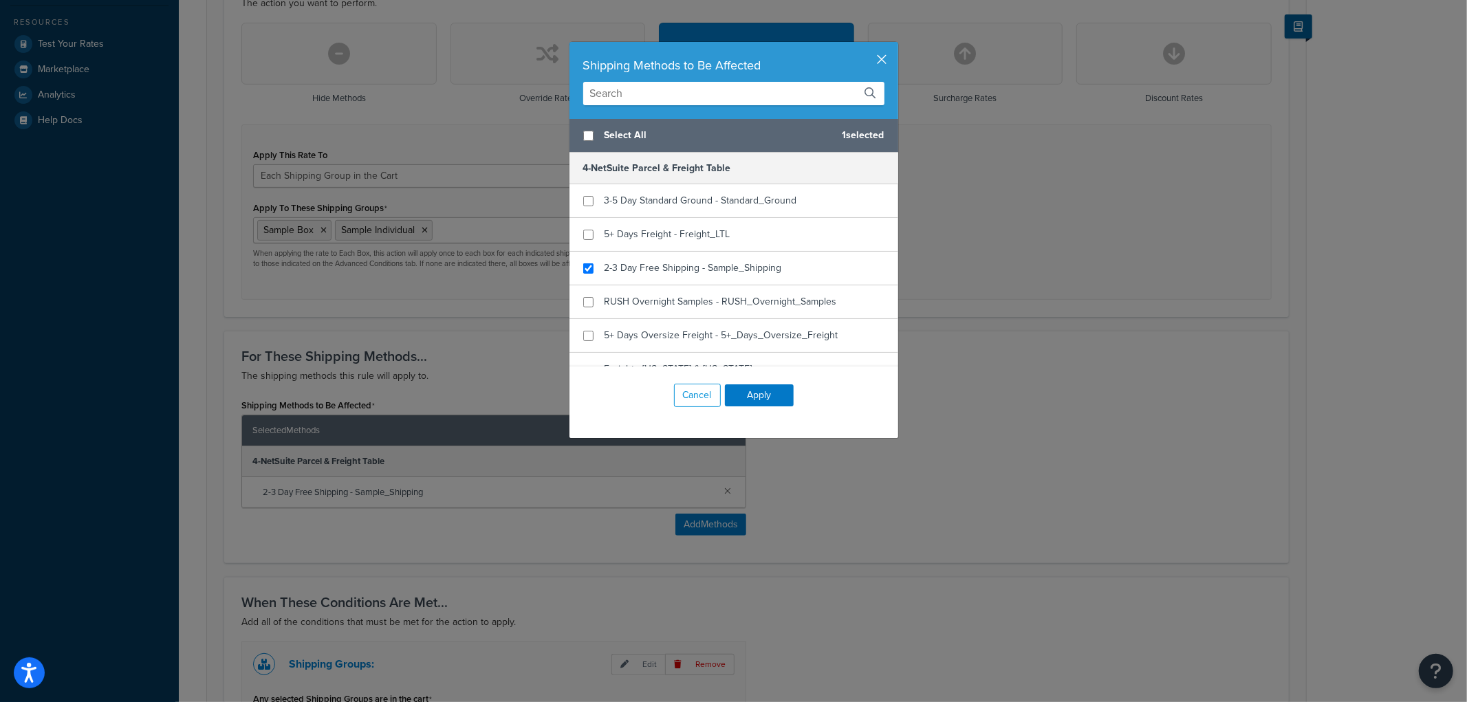
click at [895, 45] on button "button" at bounding box center [896, 43] width 3 height 3
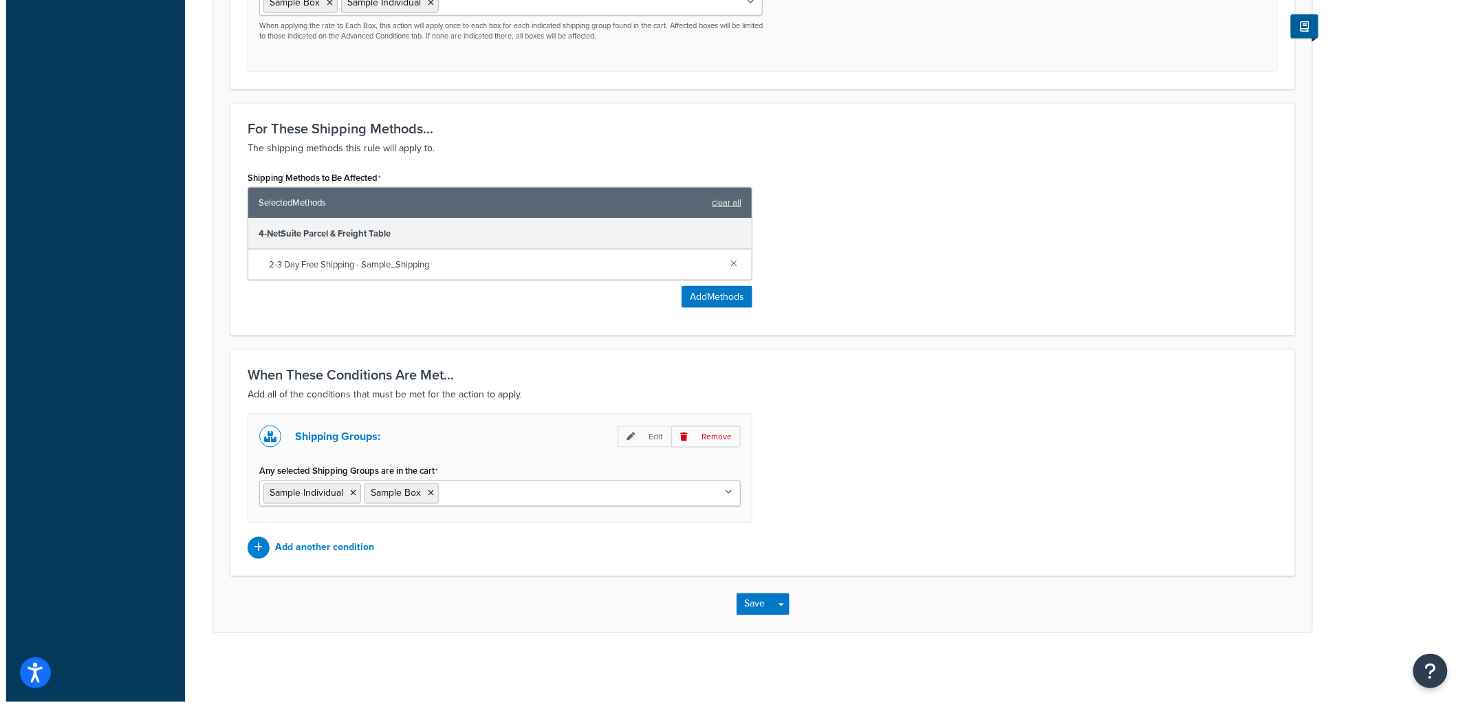
scroll to position [628, 0]
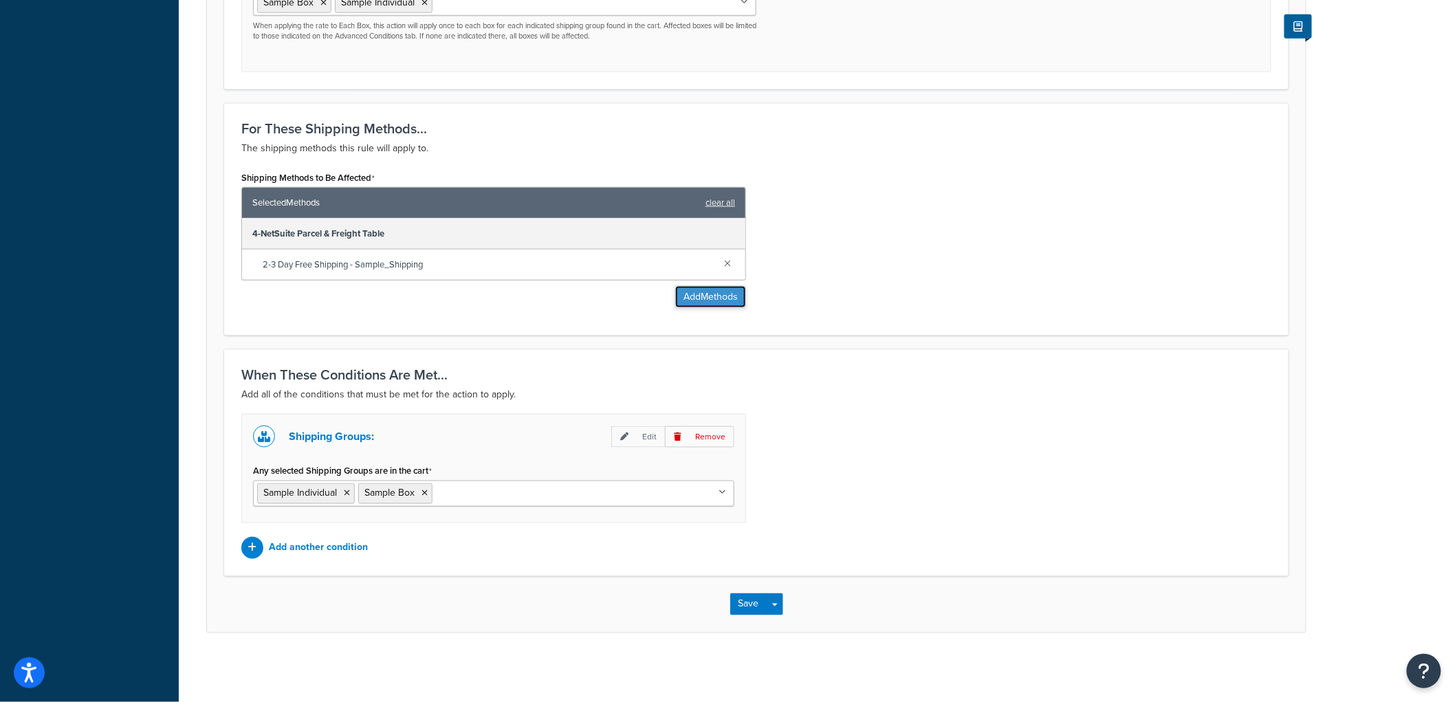
click at [693, 291] on button "Add Methods" at bounding box center [710, 297] width 71 height 22
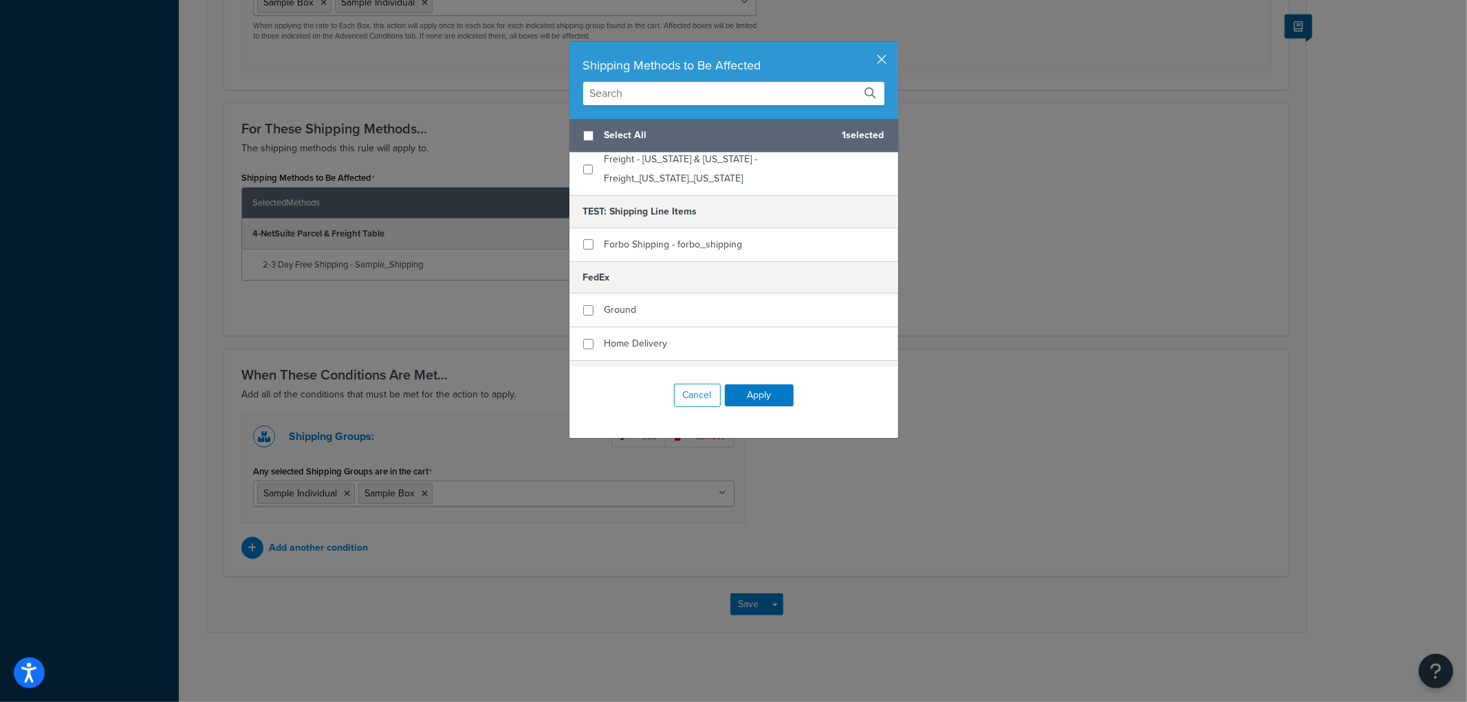
scroll to position [229, 0]
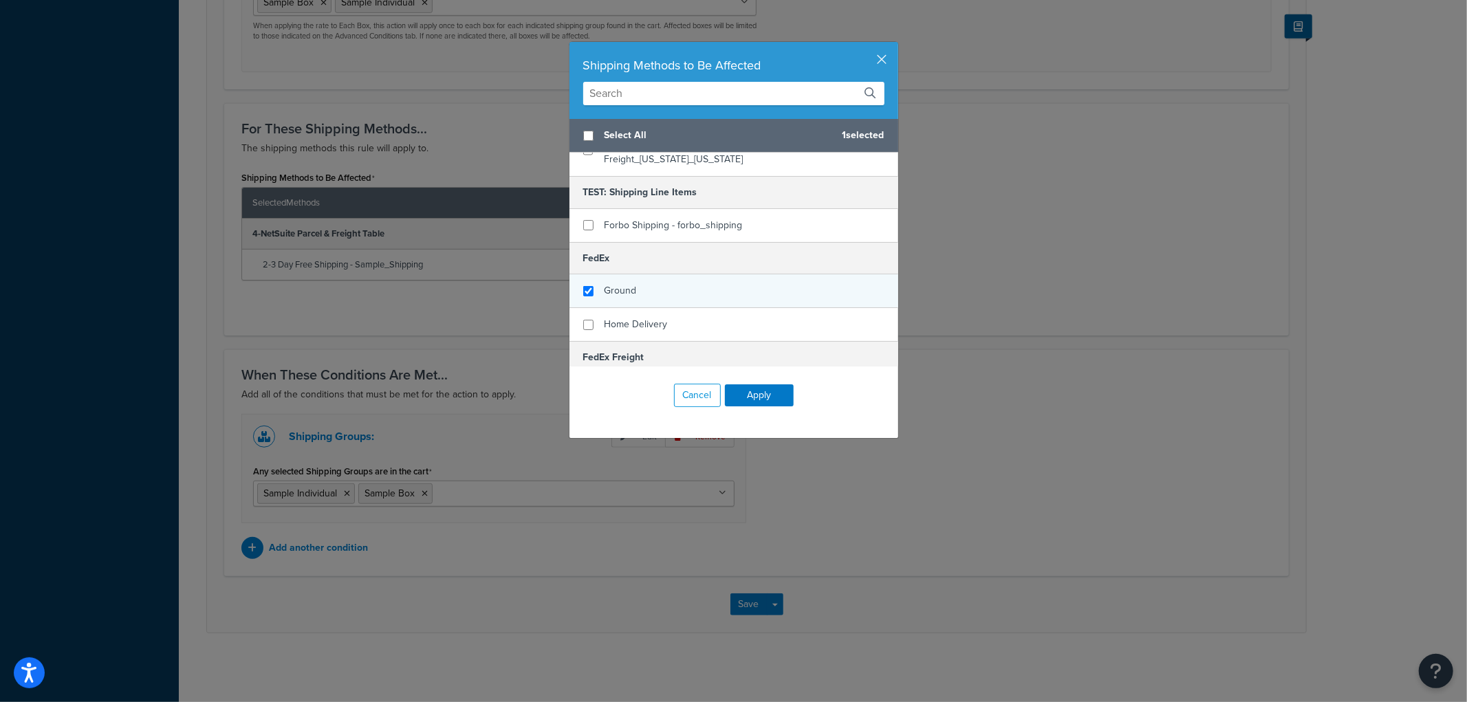
checkbox input "true"
click at [642, 274] on div "Ground" at bounding box center [733, 291] width 329 height 34
checkbox input "true"
click at [633, 317] on span "Home Delivery" at bounding box center [635, 324] width 63 height 14
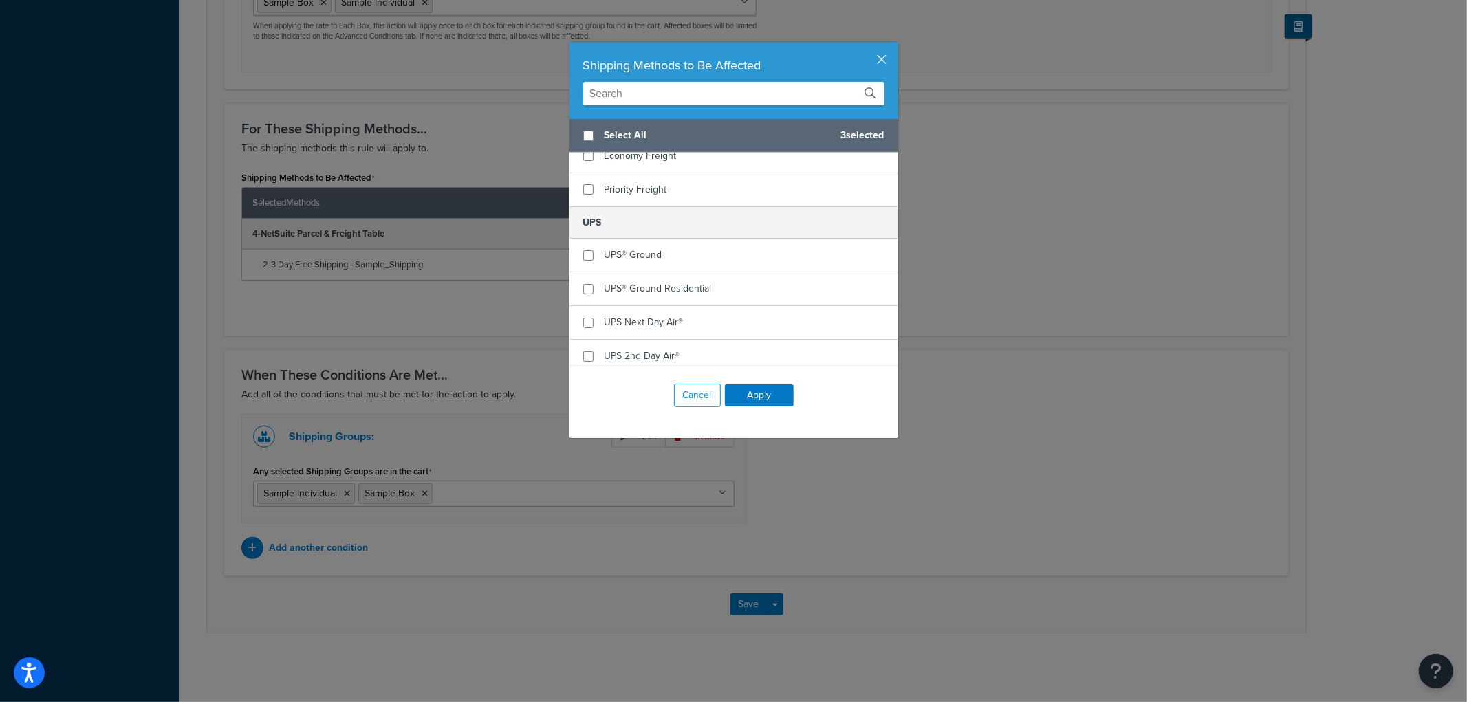
scroll to position [611, 0]
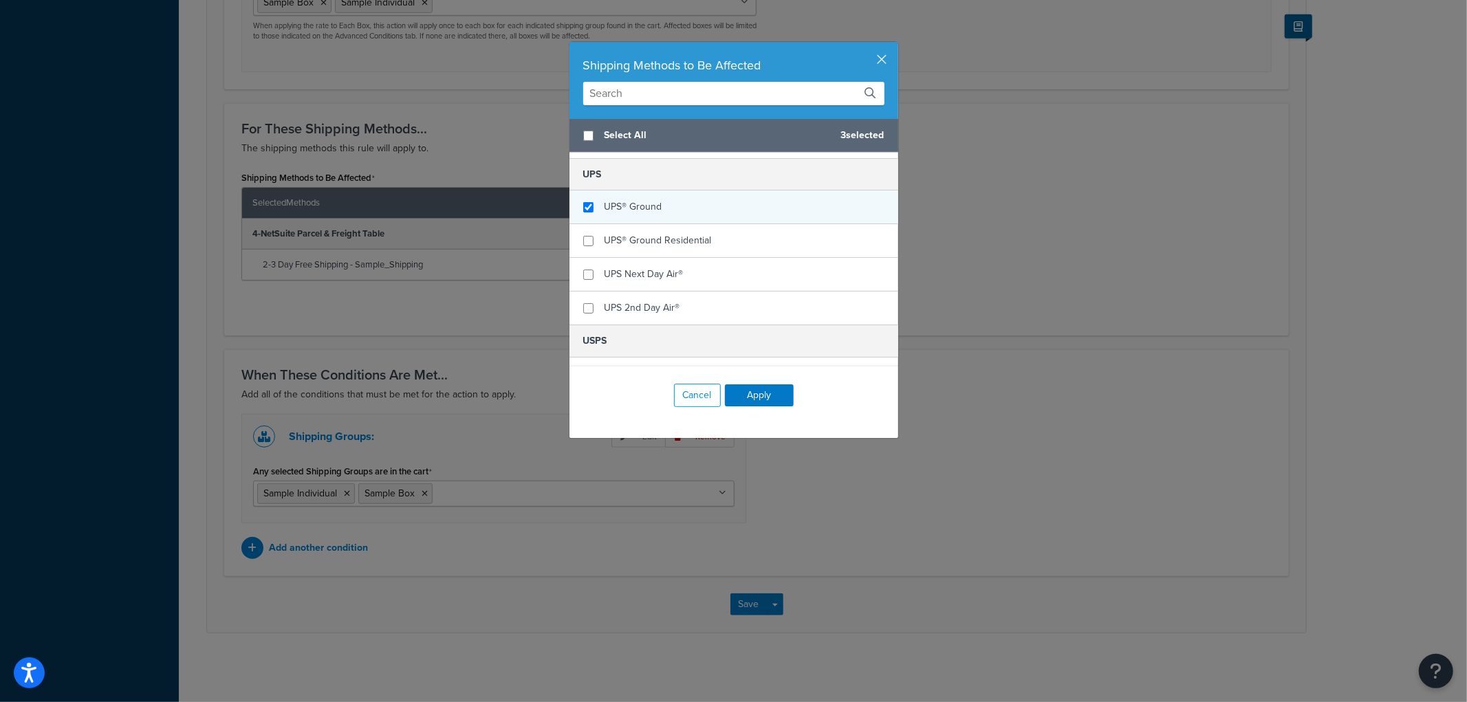
checkbox input "true"
click at [644, 199] on span "UPS® Ground" at bounding box center [633, 206] width 58 height 14
checkbox input "true"
click at [642, 233] on span "UPS® Ground Residential" at bounding box center [657, 240] width 107 height 14
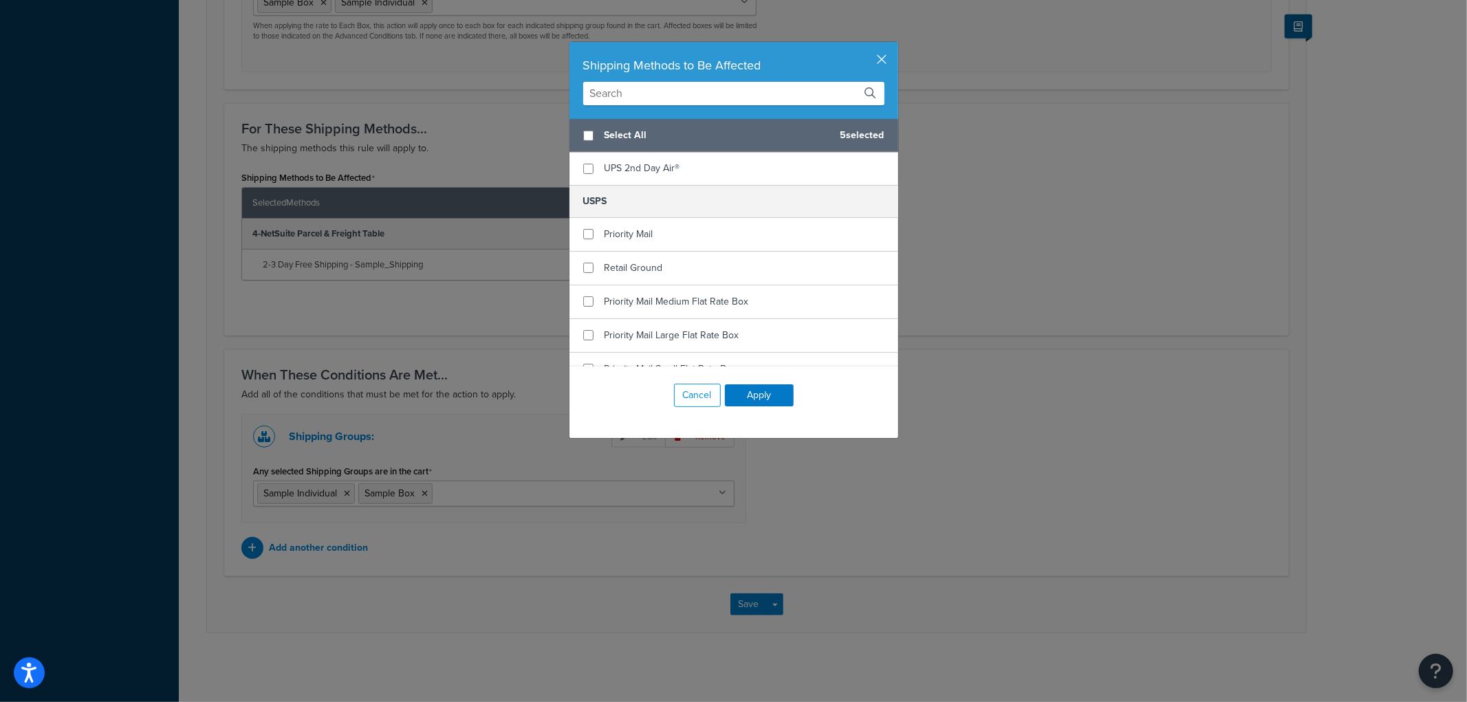
scroll to position [752, 0]
checkbox input "true"
click at [649, 222] on div "Priority Mail" at bounding box center [733, 234] width 329 height 34
checkbox input "true"
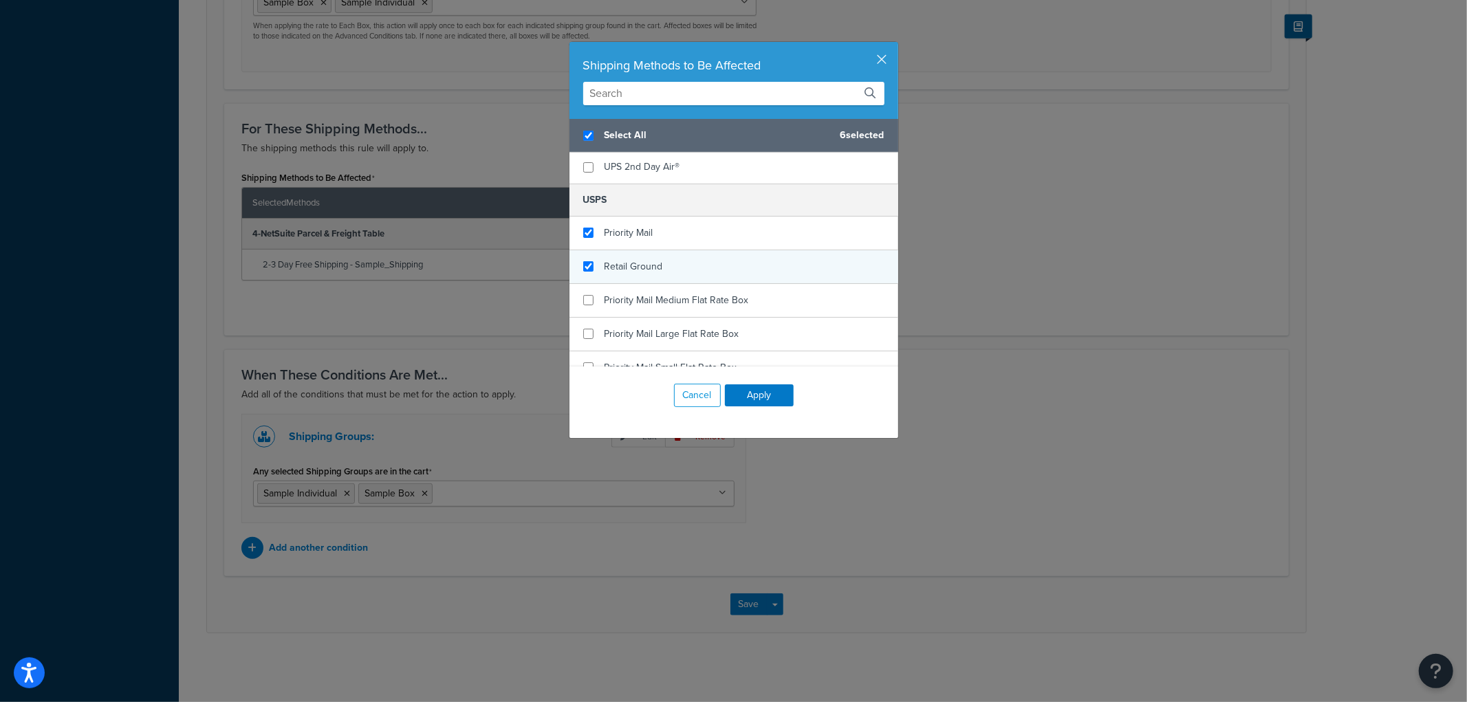
click at [634, 259] on span "Retail Ground" at bounding box center [633, 266] width 58 height 14
checkbox input "false"
checkbox input "true"
click at [628, 298] on div "Priority Mail Medium Flat Rate Box" at bounding box center [733, 301] width 329 height 34
checkbox input "true"
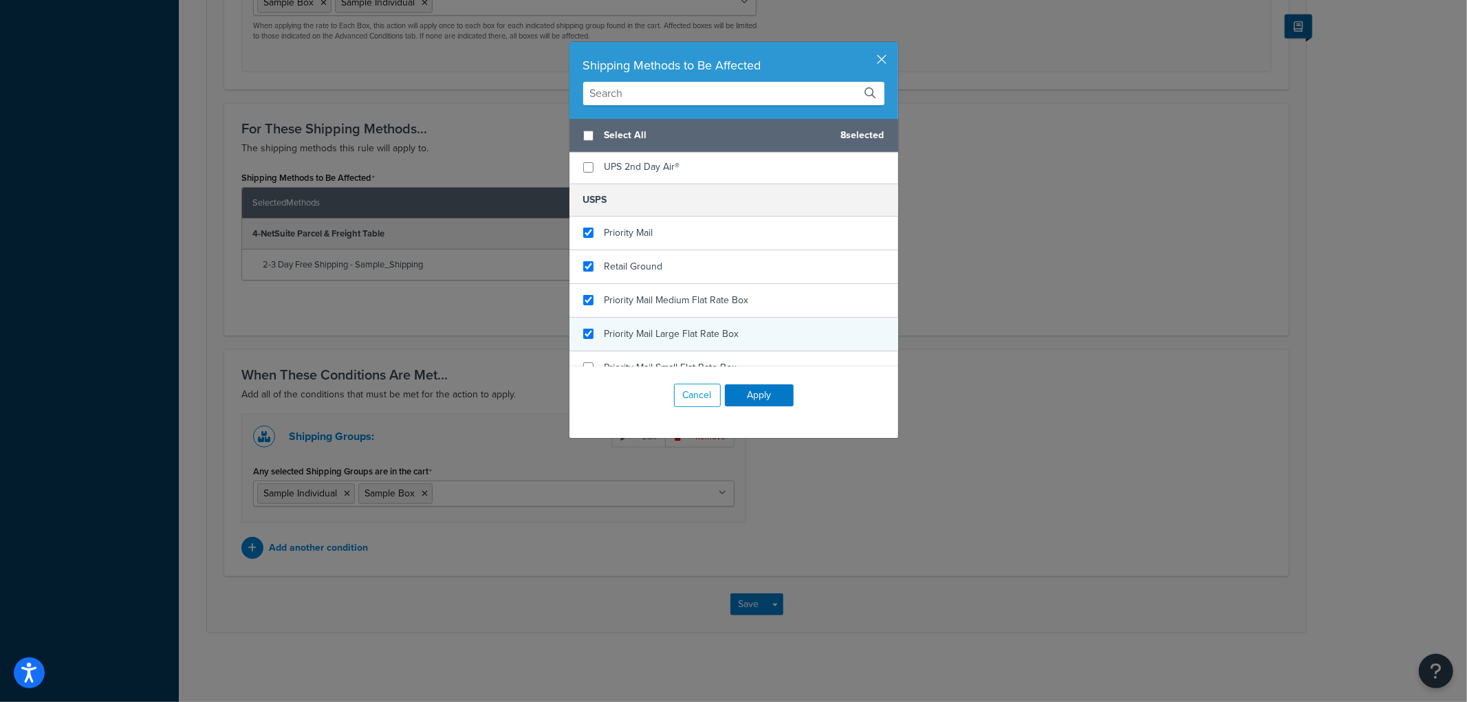
click at [628, 327] on span "Priority Mail Large Flat Rate Box" at bounding box center [671, 334] width 135 height 14
checkbox input "true"
click at [629, 360] on span "Priority Mail Small Flat Rate Box" at bounding box center [670, 367] width 133 height 14
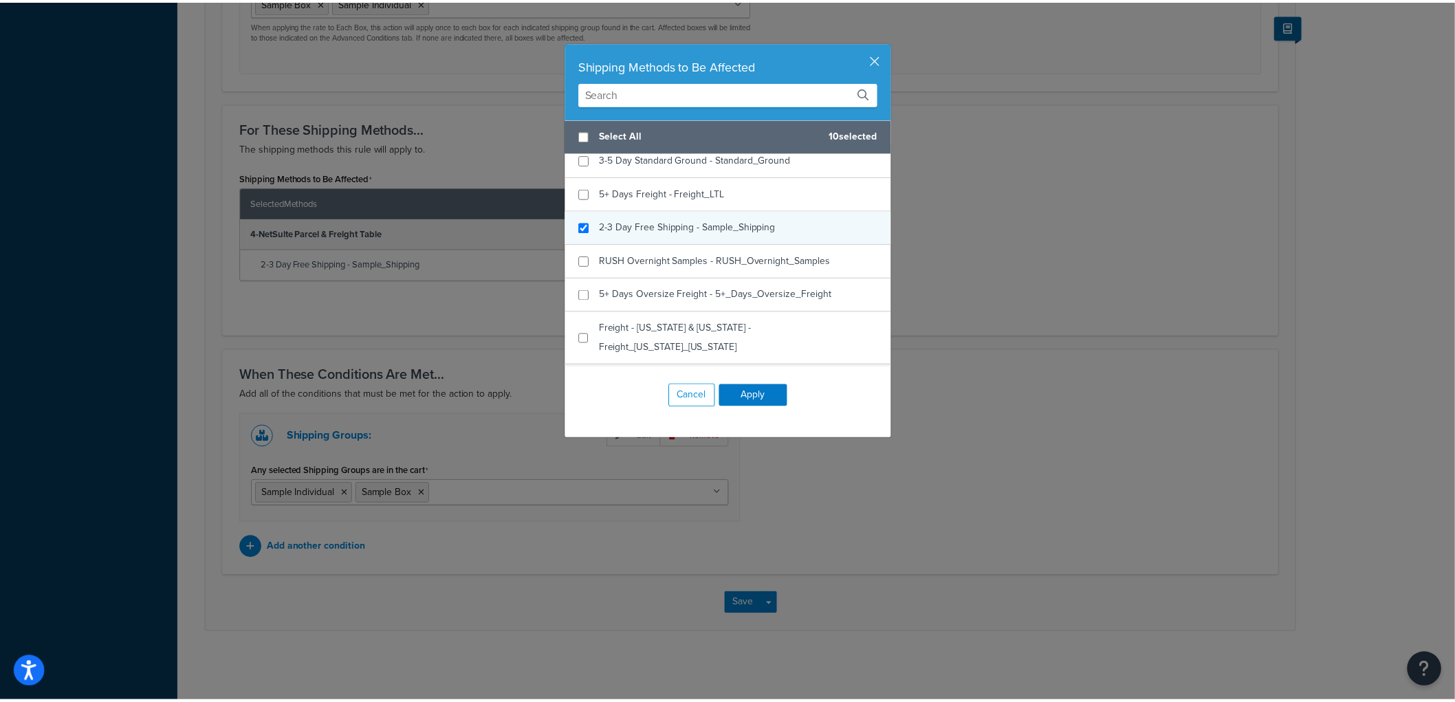
scroll to position [76, 0]
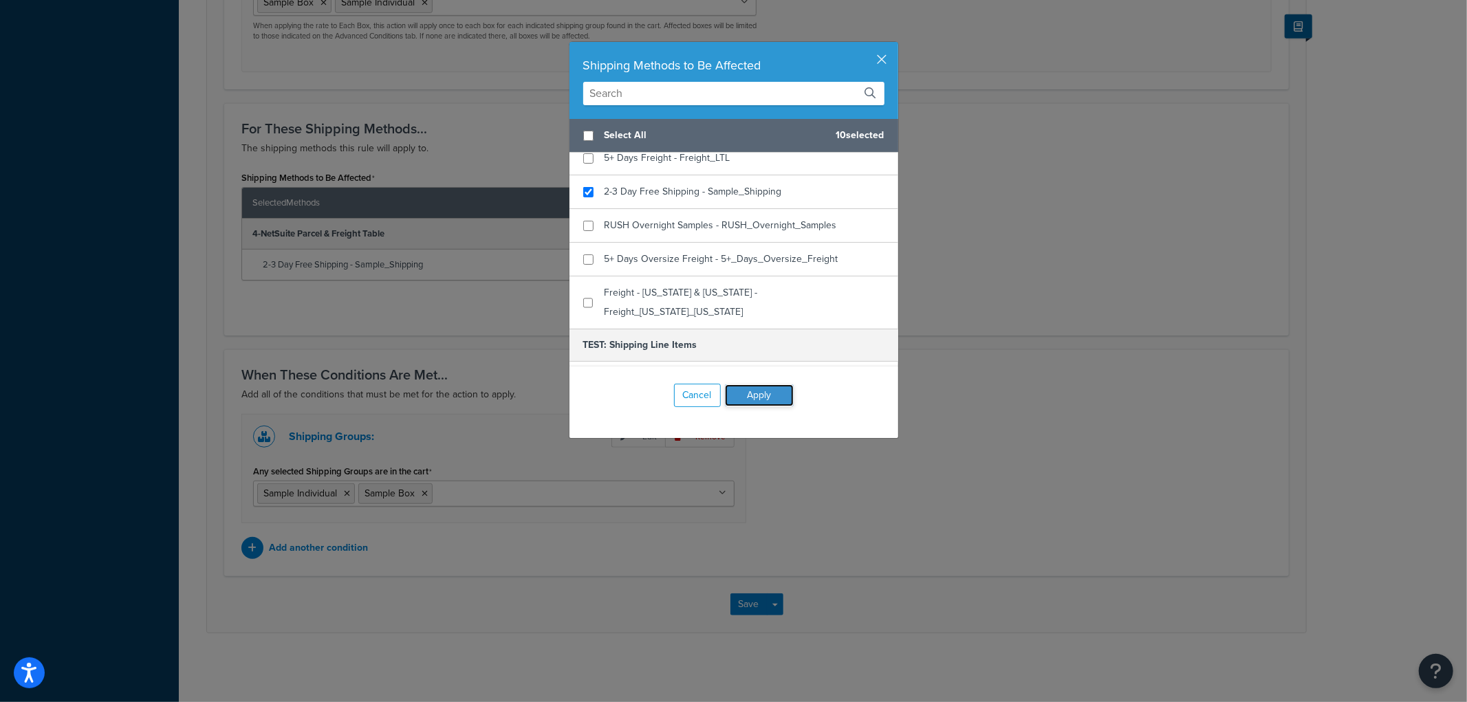
click at [737, 397] on button "Apply" at bounding box center [759, 395] width 69 height 22
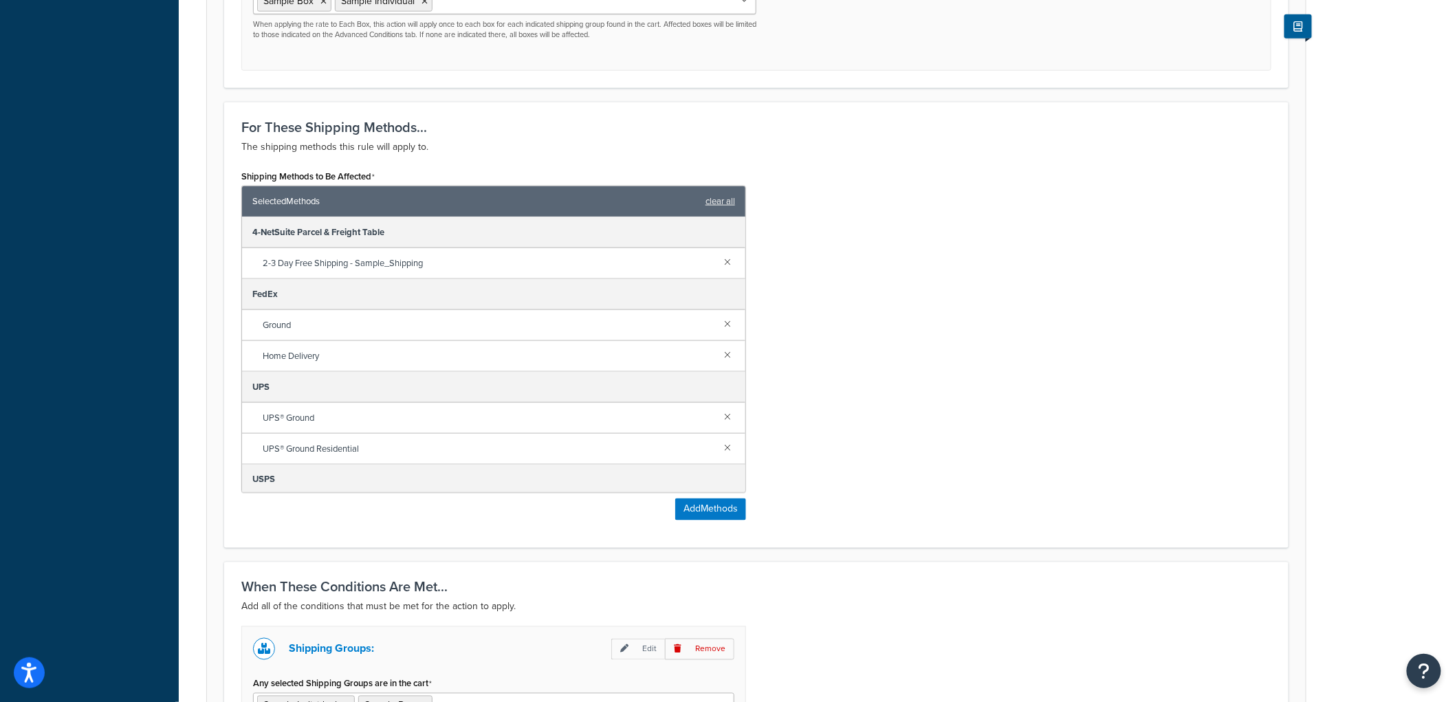
click at [842, 316] on div "Shipping Methods to Be Affected Selected Methods clear all 4-NetSuite Parcel & …" at bounding box center [756, 348] width 1051 height 364
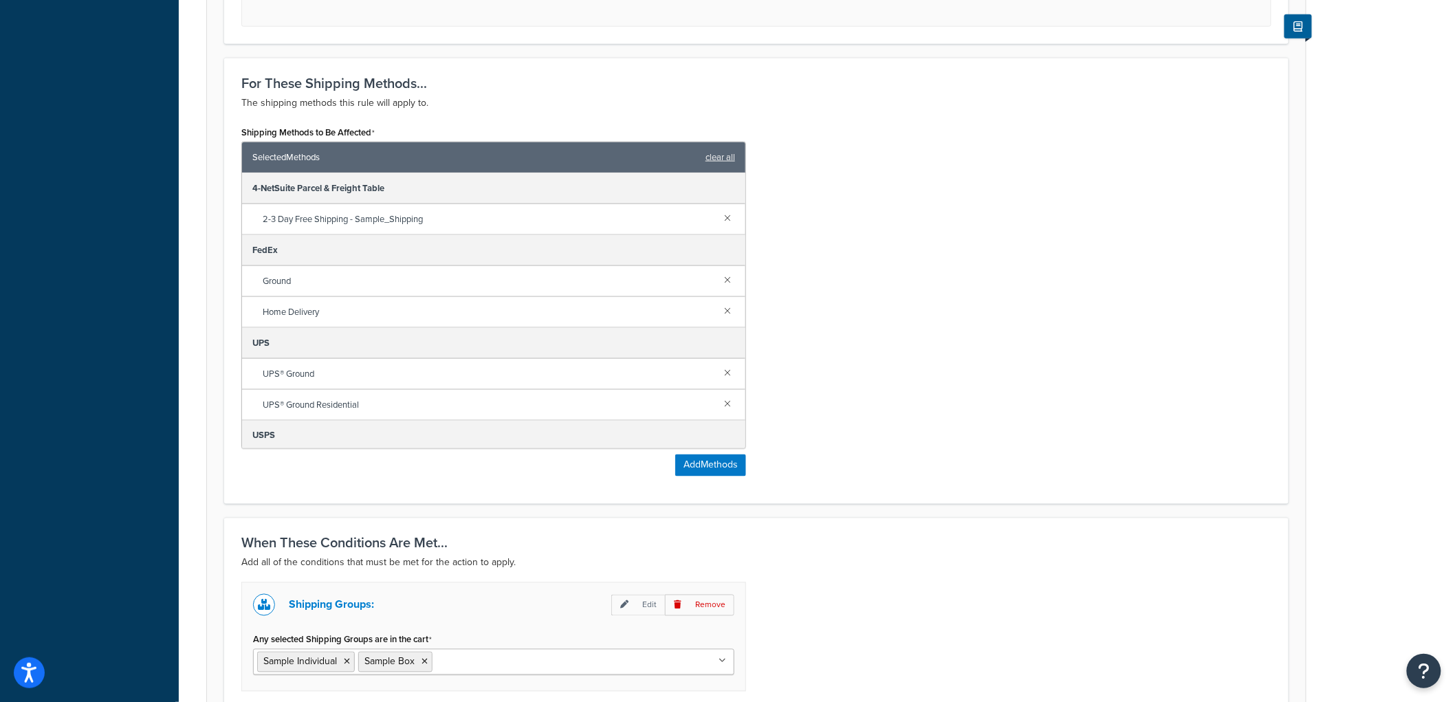
scroll to position [842, 0]
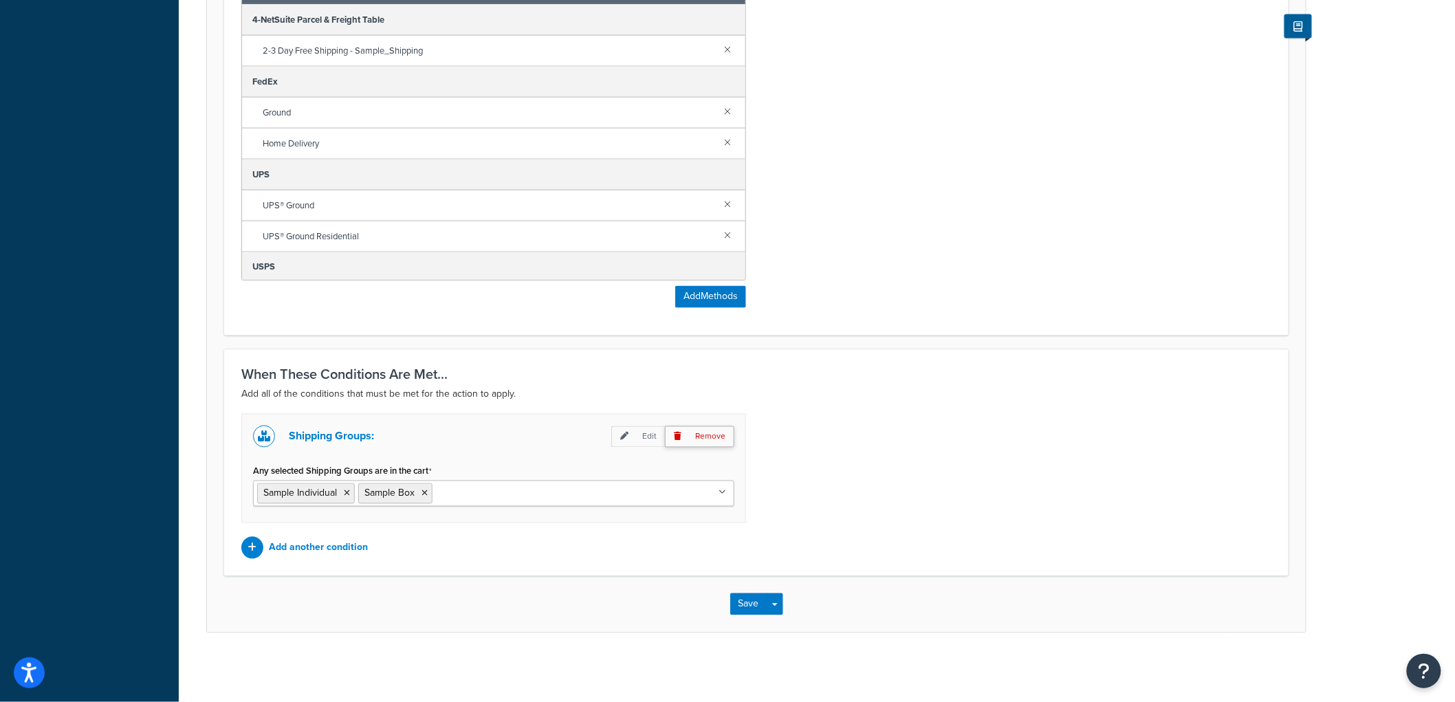
click at [705, 433] on p "Remove" at bounding box center [699, 436] width 69 height 21
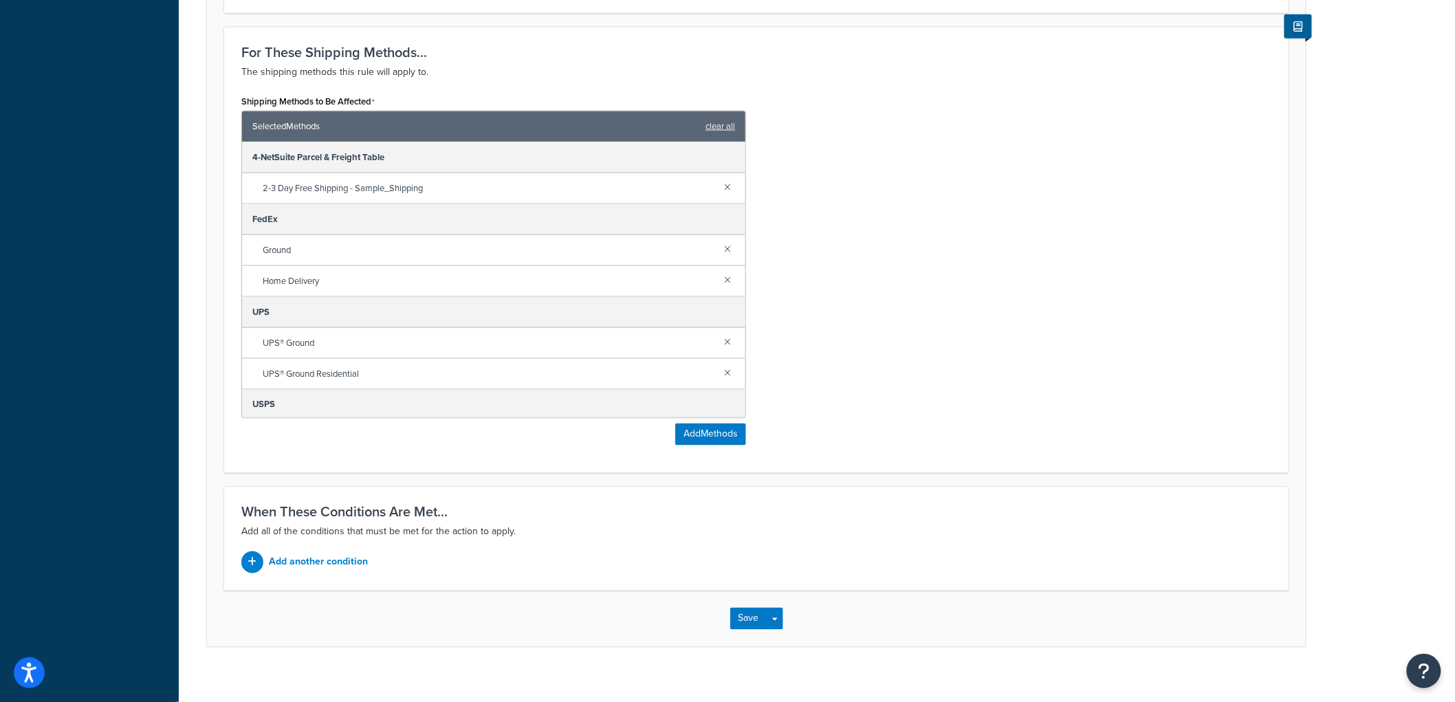
scroll to position [719, 0]
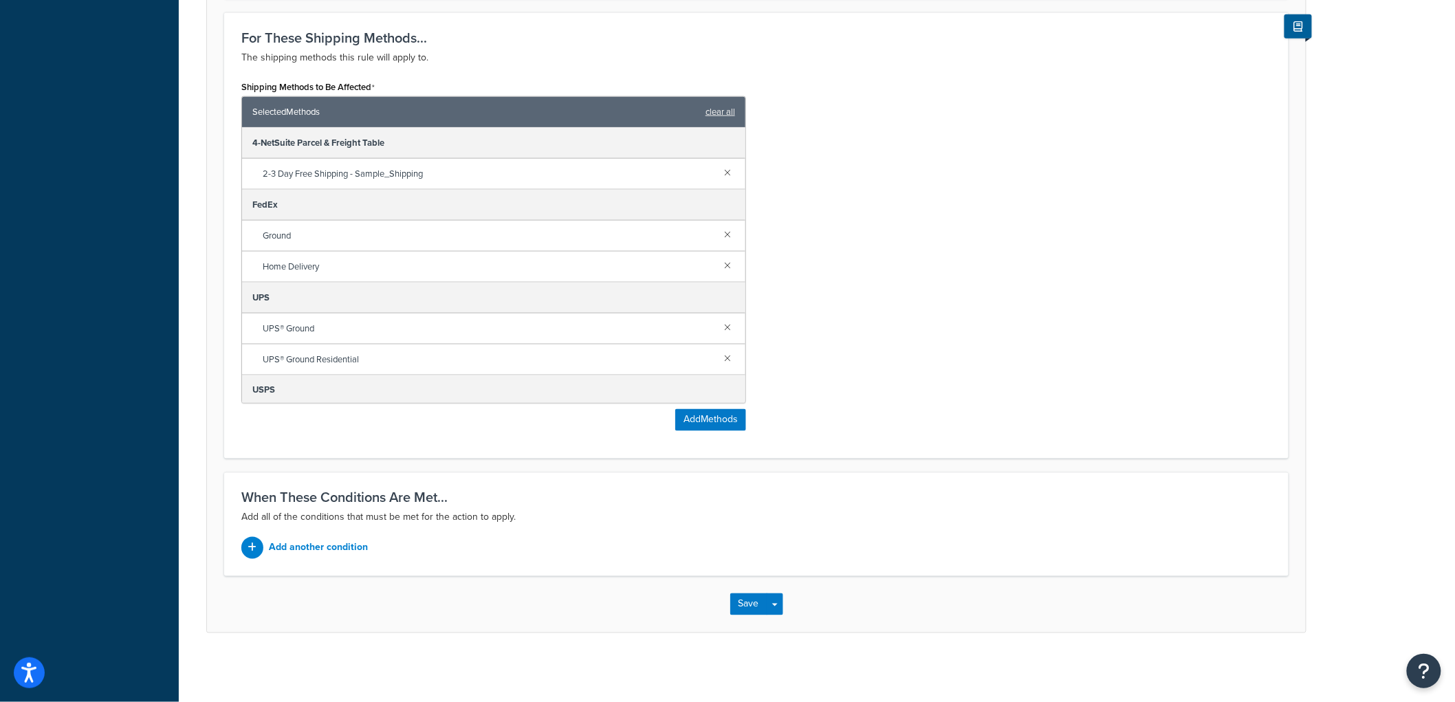
click at [883, 360] on div "Shipping Methods to Be Affected Selected Methods clear all 4-NetSuite Parcel & …" at bounding box center [756, 259] width 1051 height 364
click at [758, 595] on button "Save" at bounding box center [748, 604] width 37 height 22
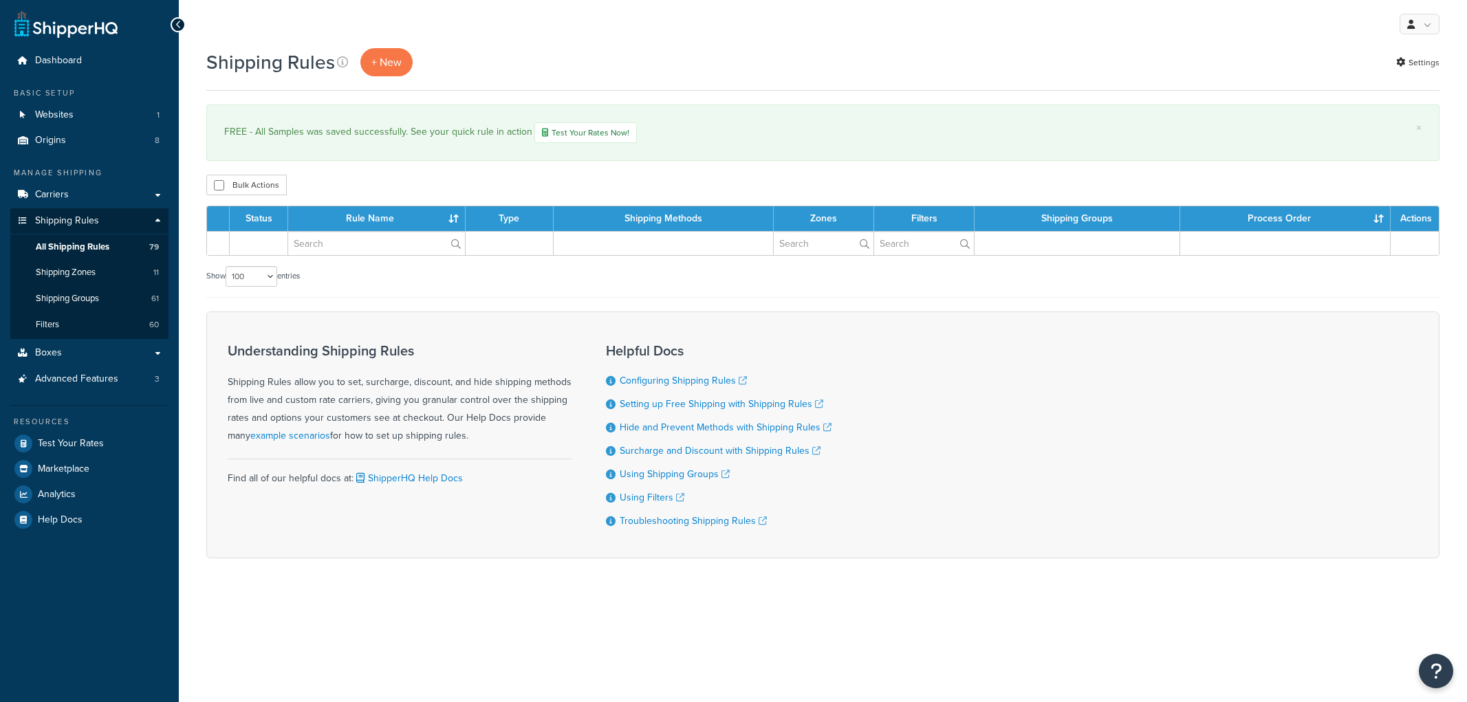
select select "100"
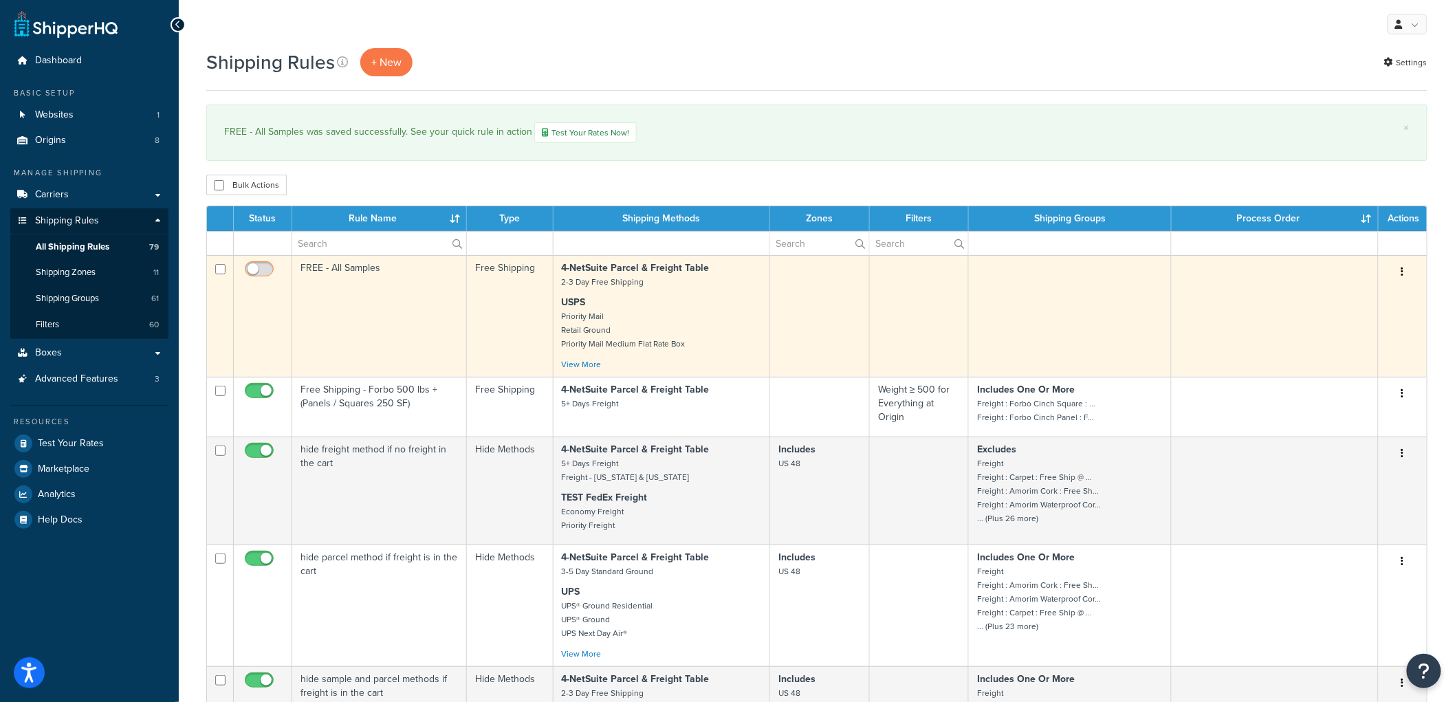
click at [263, 265] on input "checkbox" at bounding box center [261, 272] width 38 height 17
checkbox input "true"
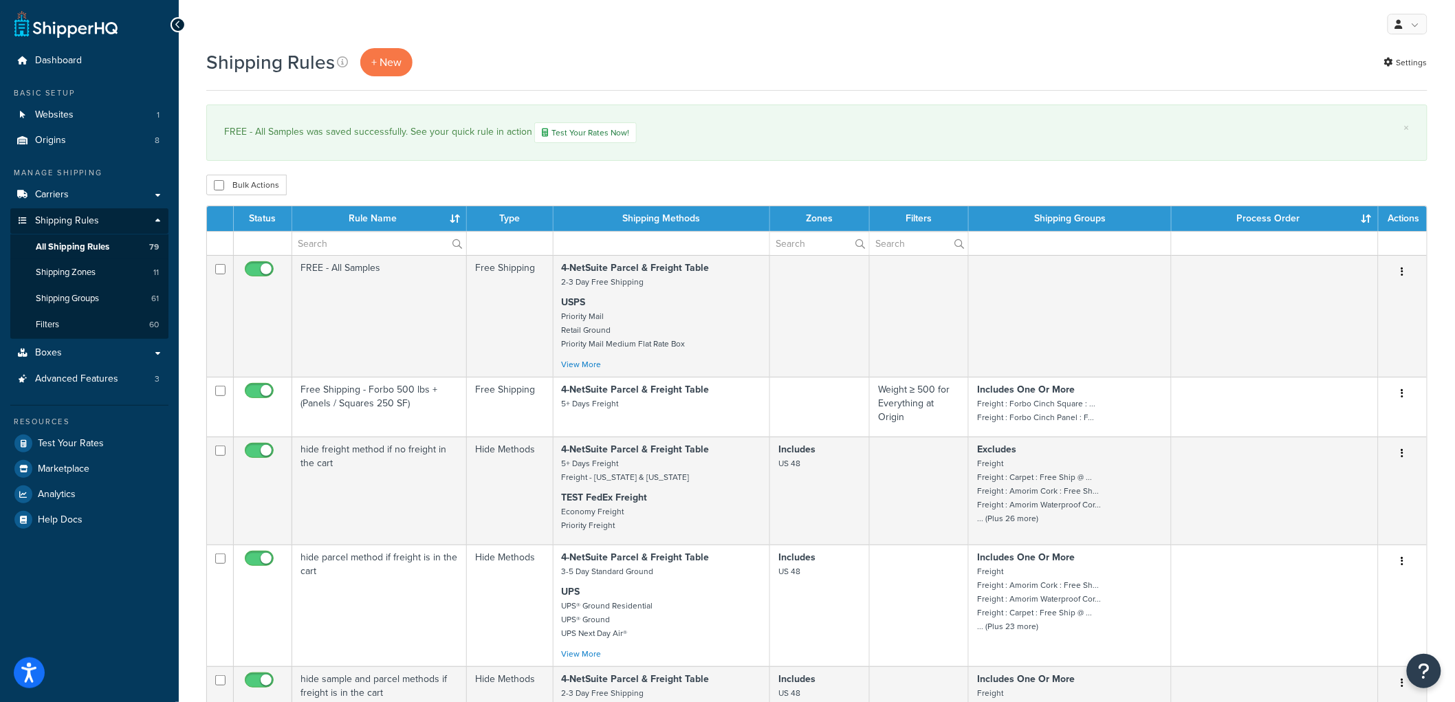
click at [539, 181] on div "Bulk Actions Duplicate Delete" at bounding box center [816, 185] width 1221 height 21
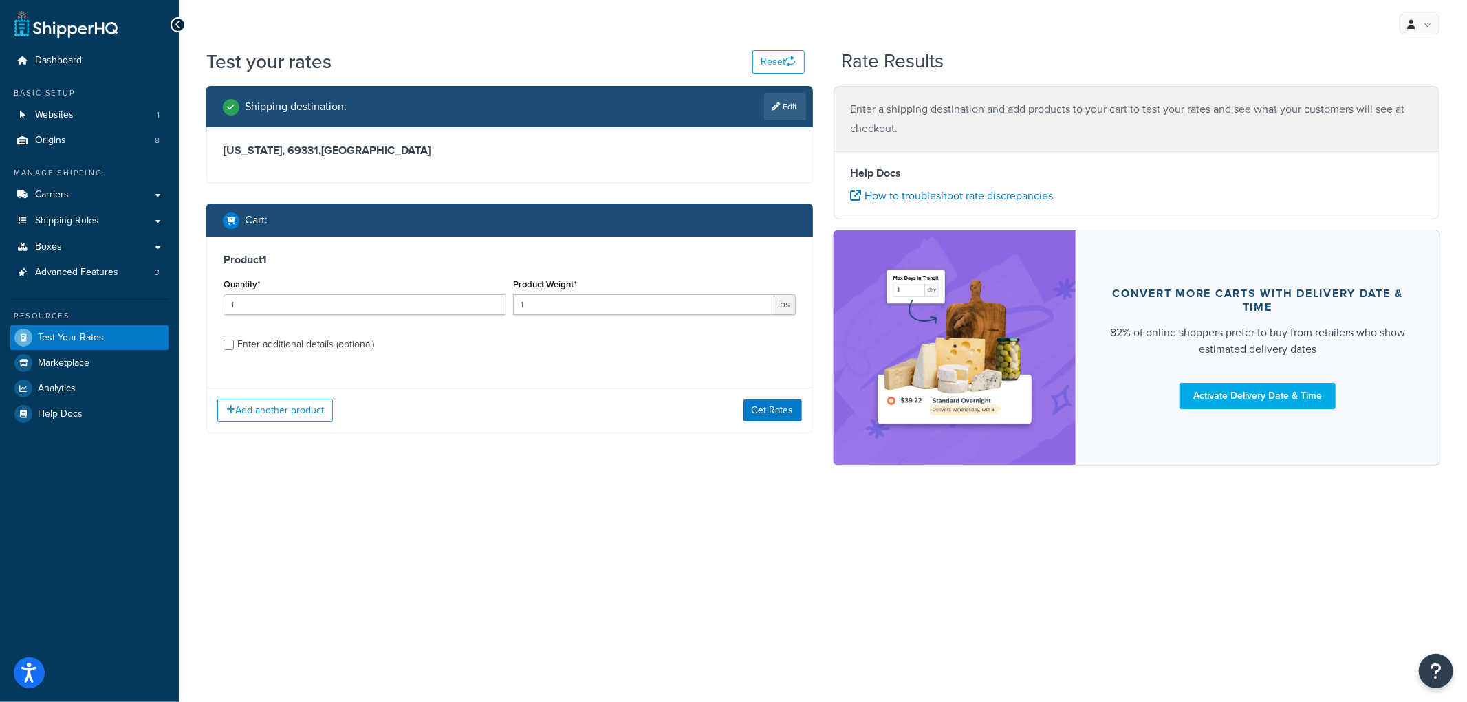
click at [300, 345] on div "Enter additional details (optional)" at bounding box center [305, 344] width 137 height 19
click at [234, 345] on input "Enter additional details (optional)" at bounding box center [228, 345] width 10 height 10
checkbox input "true"
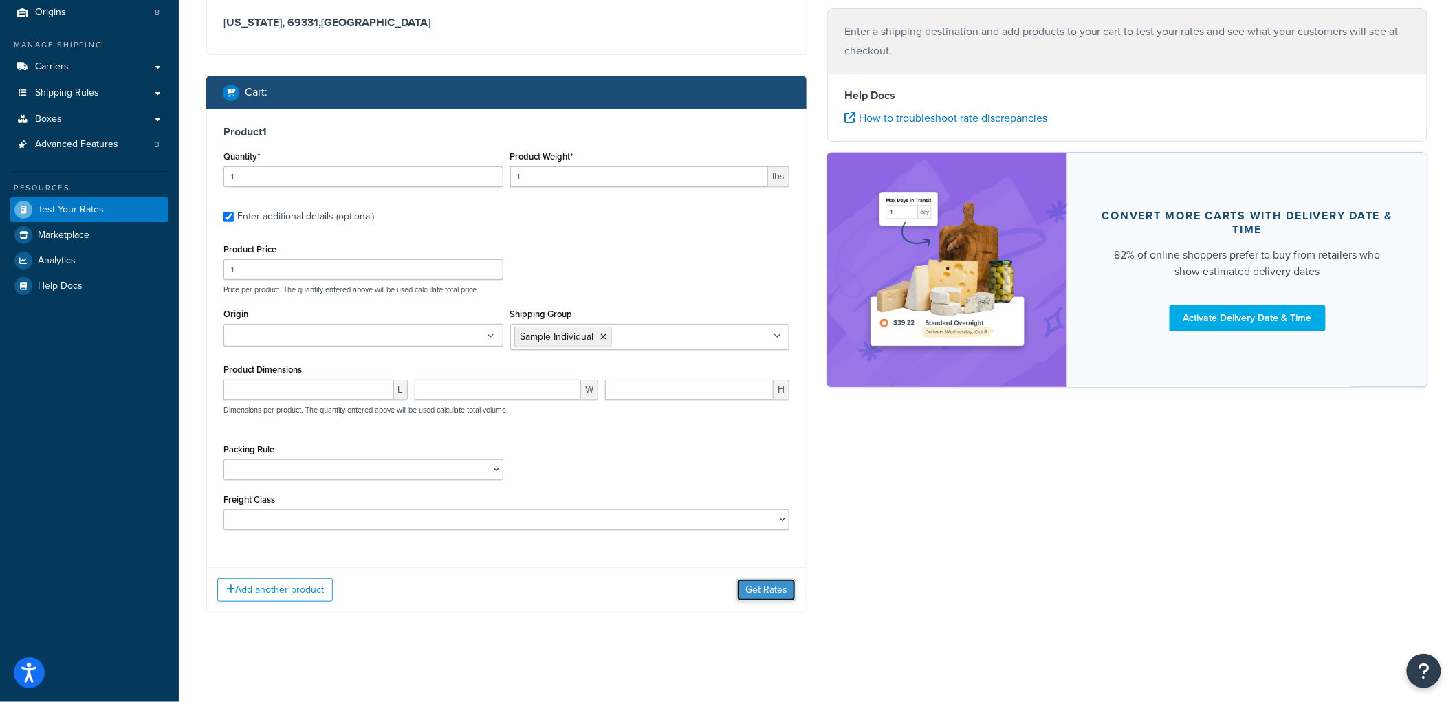
click at [772, 582] on button "Get Rates" at bounding box center [766, 590] width 58 height 22
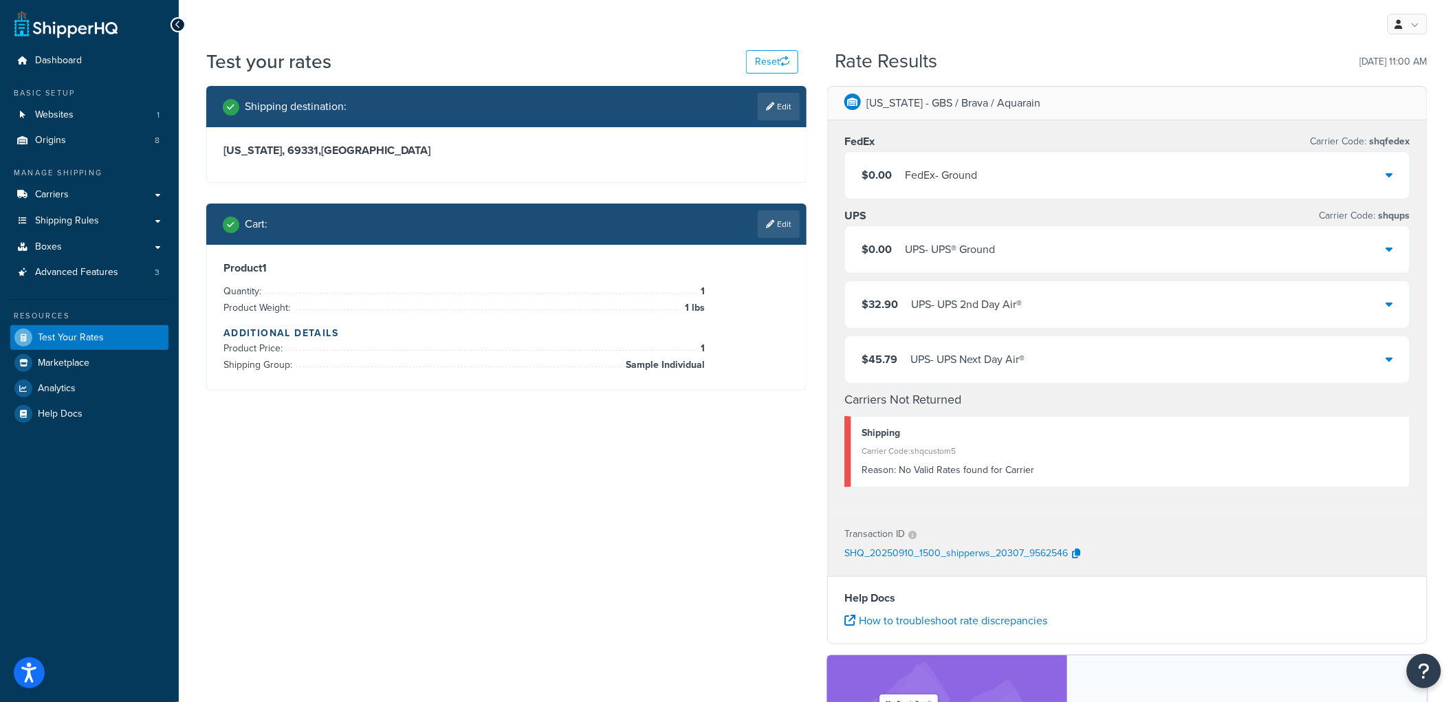
click at [890, 184] on span "$0.00" at bounding box center [877, 175] width 30 height 19
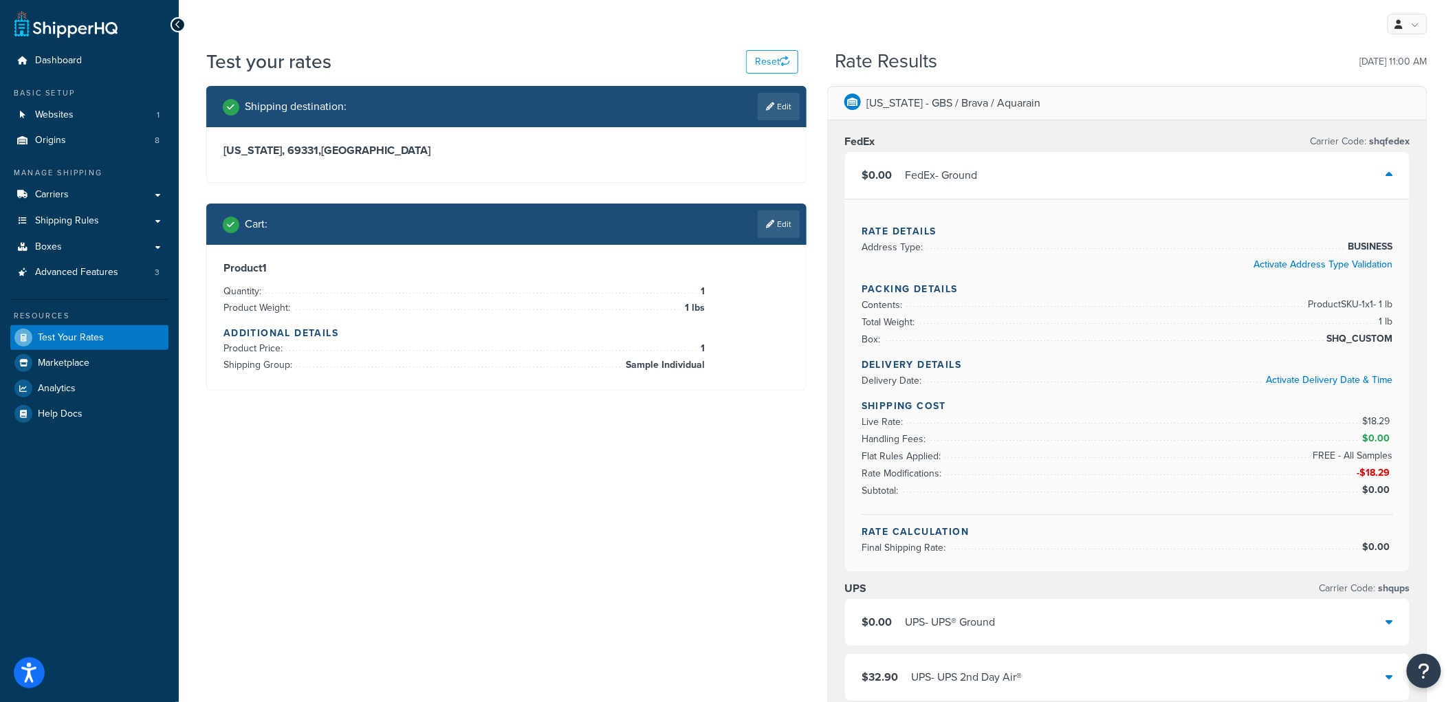
click at [892, 182] on div "$0.00 FedEx - Ground" at bounding box center [920, 175] width 116 height 19
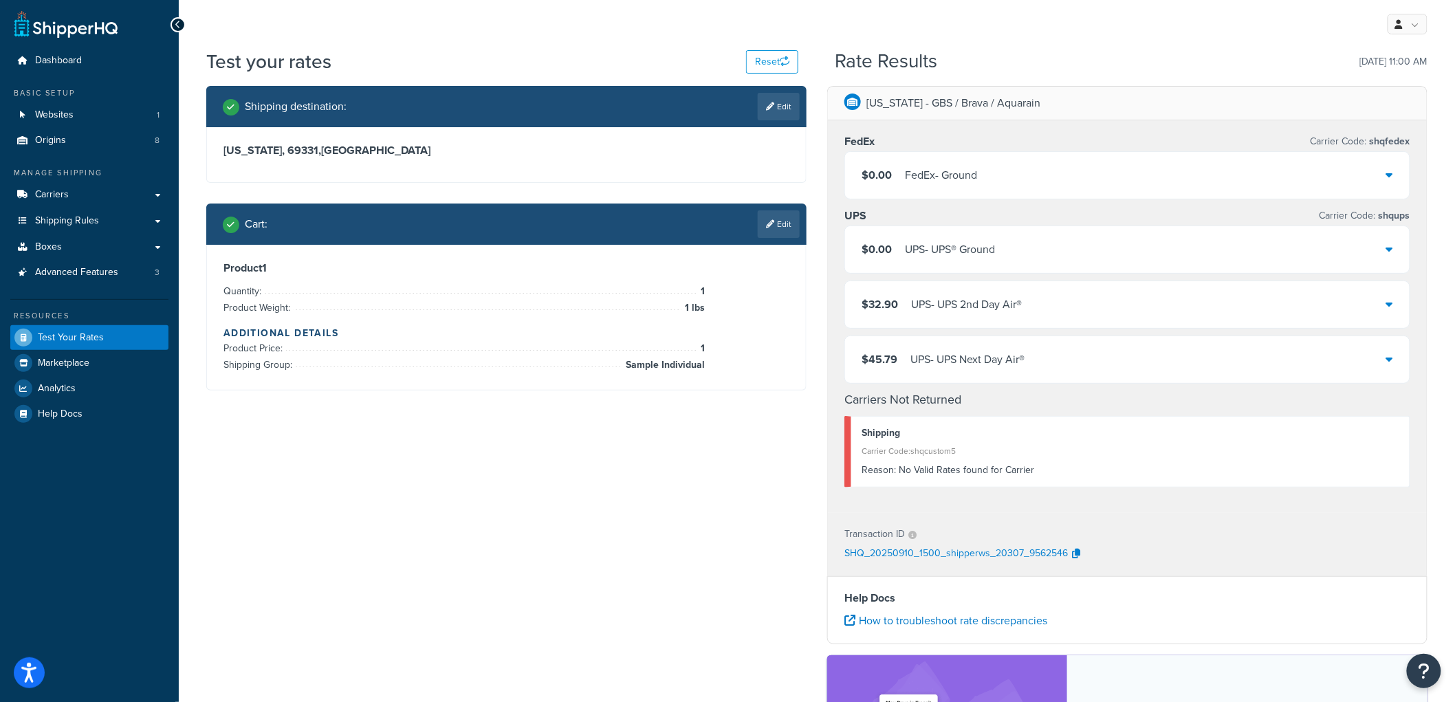
click at [812, 195] on div "Shipping destination : Edit [US_STATE], 69331 , [GEOGRAPHIC_DATA] Cart : Edit P…" at bounding box center [506, 248] width 621 height 325
